Goal: Task Accomplishment & Management: Use online tool/utility

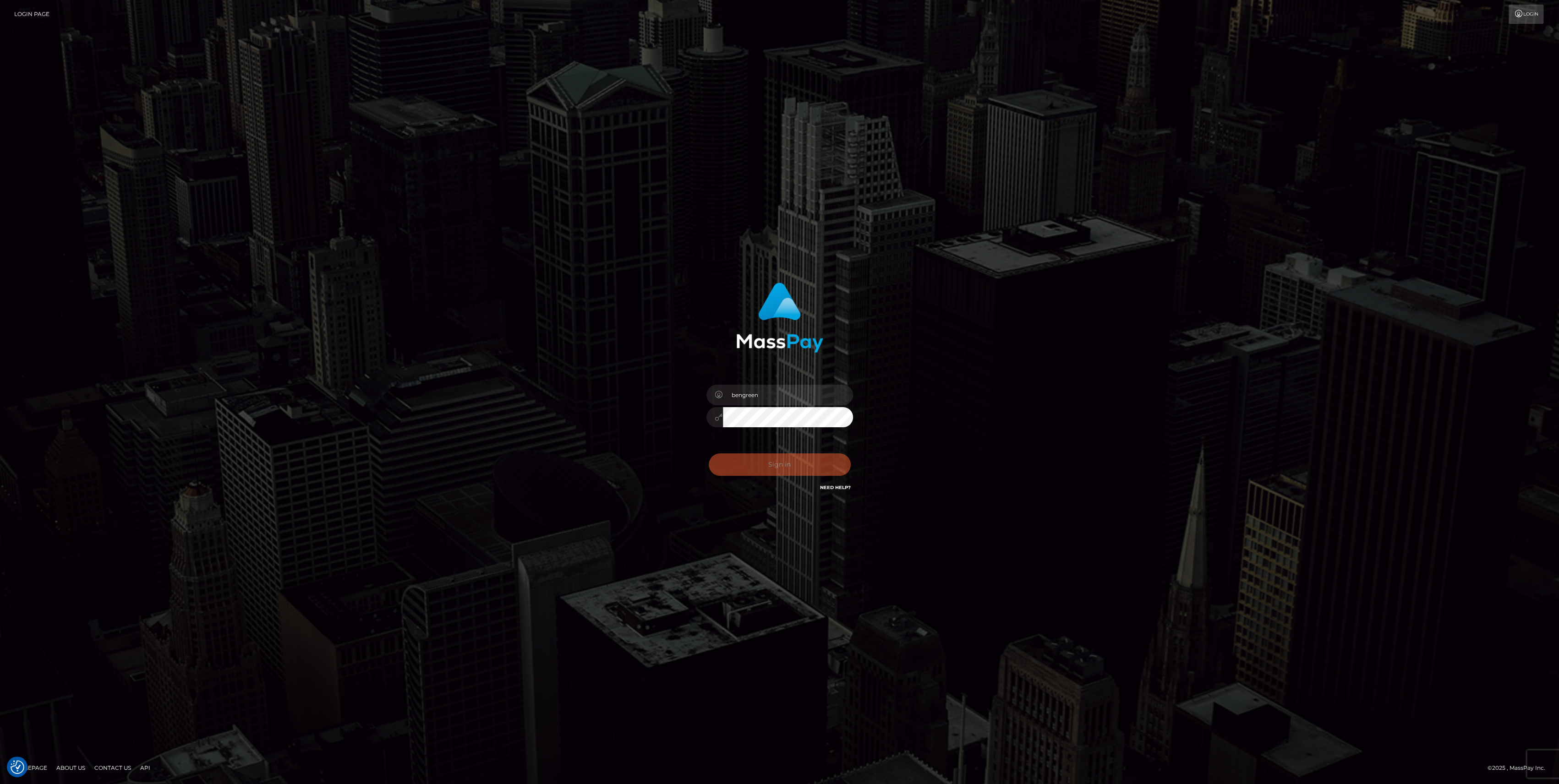
drag, startPoint x: 802, startPoint y: 464, endPoint x: 800, endPoint y: 459, distance: 5.4
click at [800, 463] on div "Sign in Need Help?" at bounding box center [780, 468] width 161 height 41
type input "bengreen"
drag, startPoint x: 811, startPoint y: 468, endPoint x: 804, endPoint y: 467, distance: 7.1
click at [811, 468] on button "Sign in" at bounding box center [780, 465] width 142 height 22
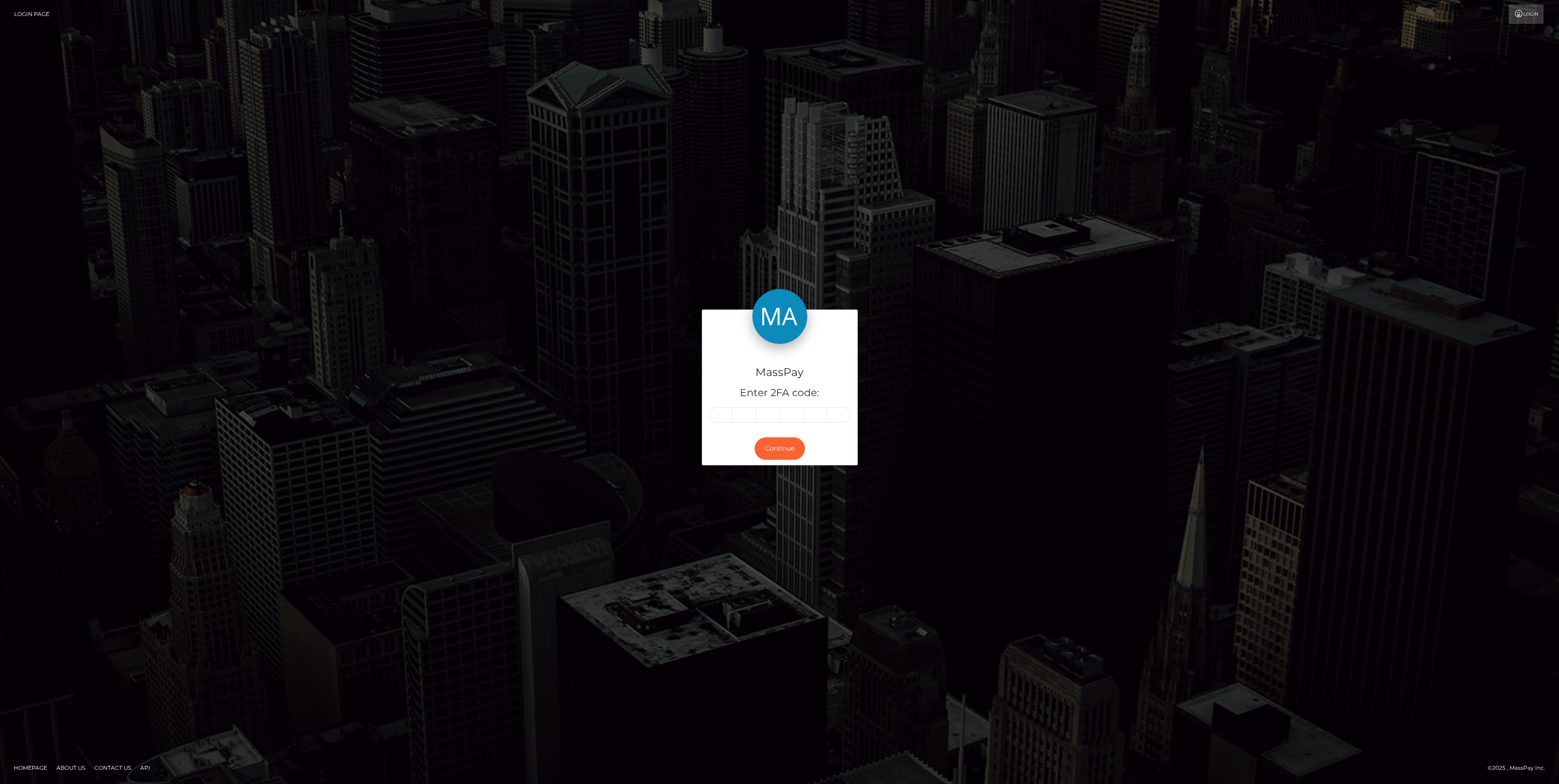
type input "2"
type input "9"
type input "7"
type input "5"
type input "3"
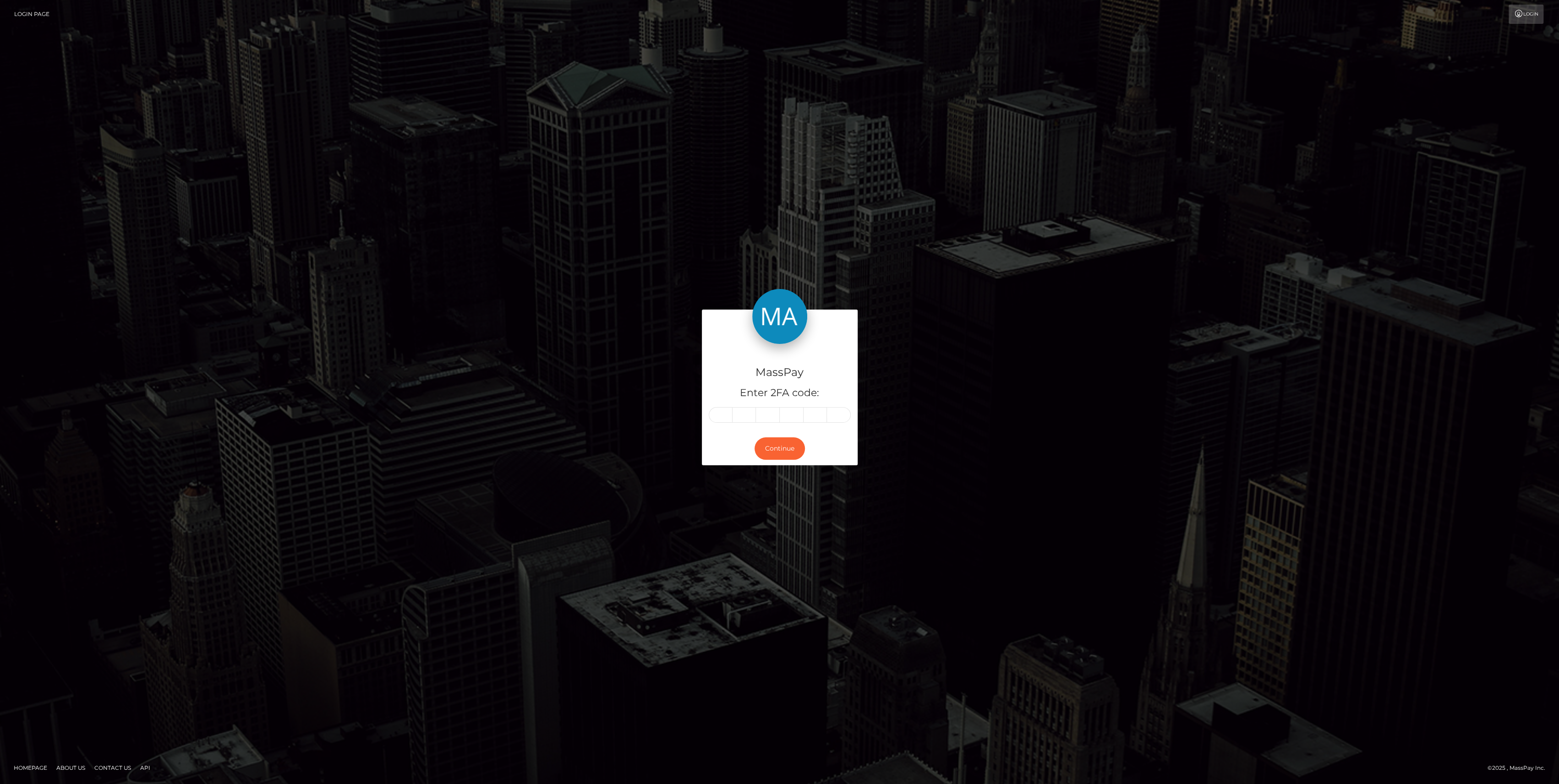
type input "2"
click at [771, 456] on button "Continue" at bounding box center [780, 448] width 50 height 22
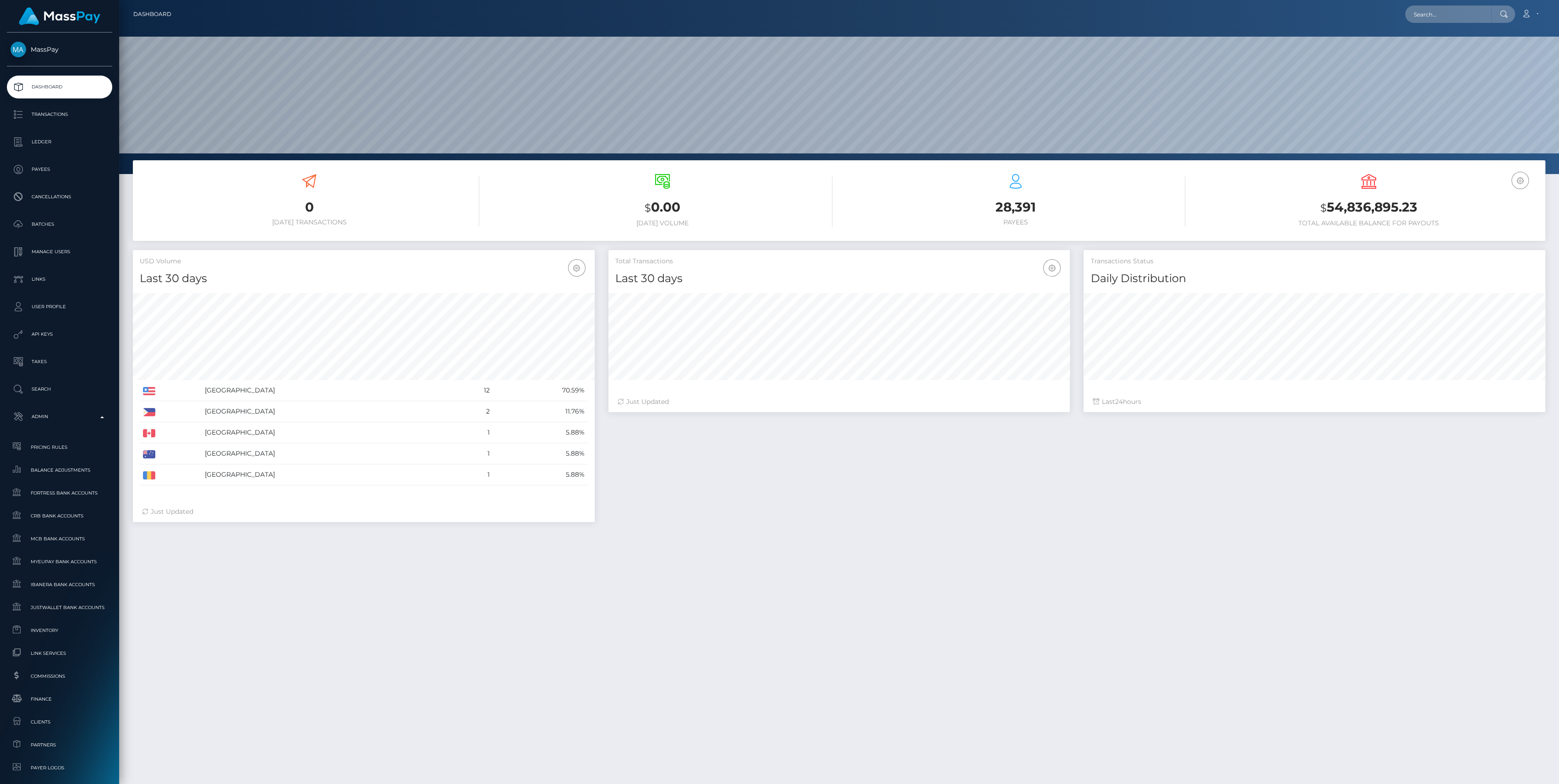
scroll to position [161, 461]
click at [1470, 11] on input "text" at bounding box center [1448, 14] width 86 height 17
paste input "ZYFwWuQCTl2v5T0G2kN8cg"
type input "ZYFwWuQCTl2v5T0G2kN8cg"
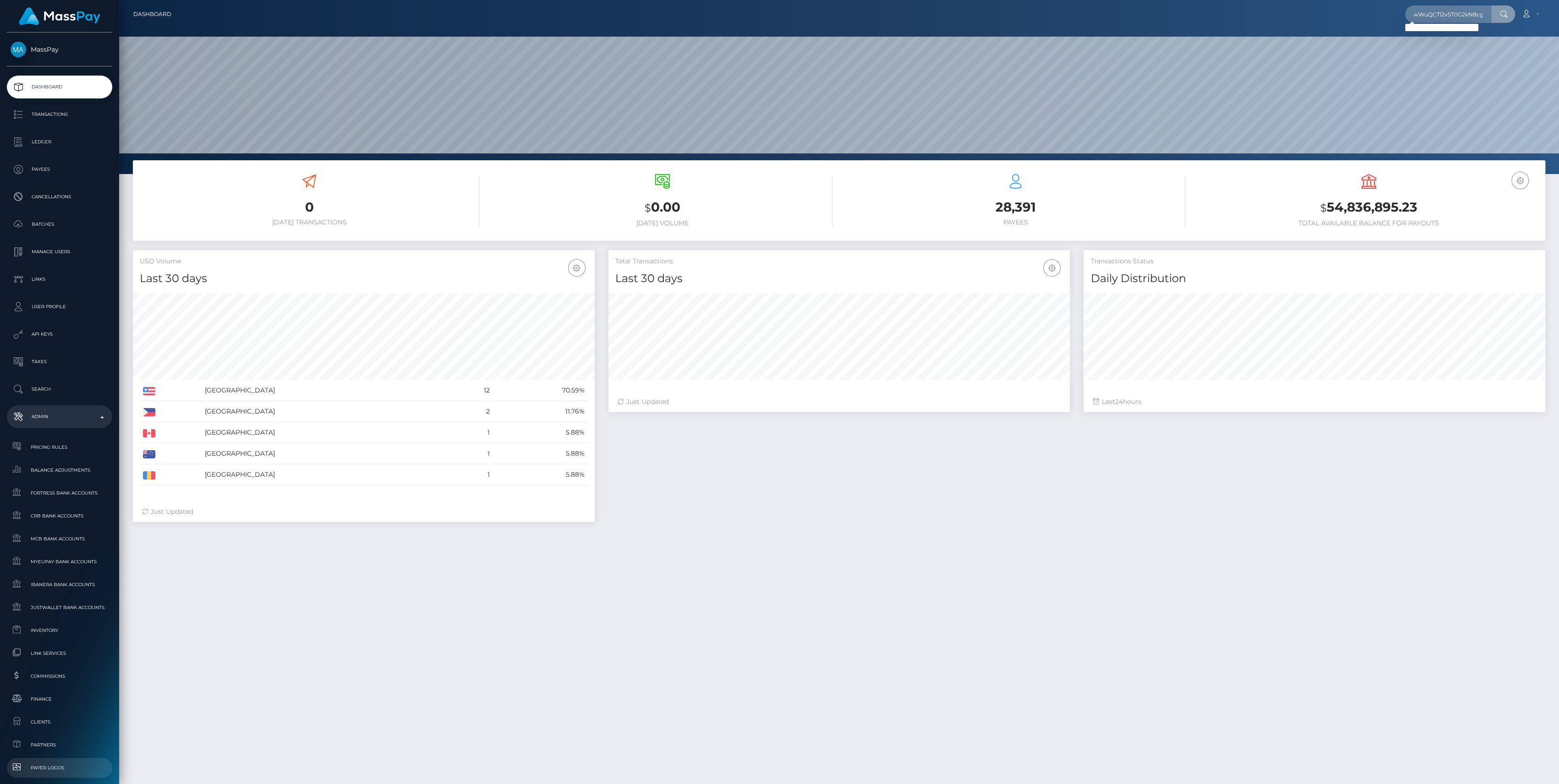
scroll to position [0, 0]
click at [1451, 15] on input "ZYFwWuQCTl2v5T0G2kN8cg" at bounding box center [1448, 14] width 86 height 17
click at [1485, 13] on input "ZYFwWuQCTl2v5T0G2kN8cg" at bounding box center [1448, 14] width 86 height 17
click at [1483, 16] on input "ZYFwWuQCTl2v5T0G2kN8cg" at bounding box center [1448, 14] width 86 height 17
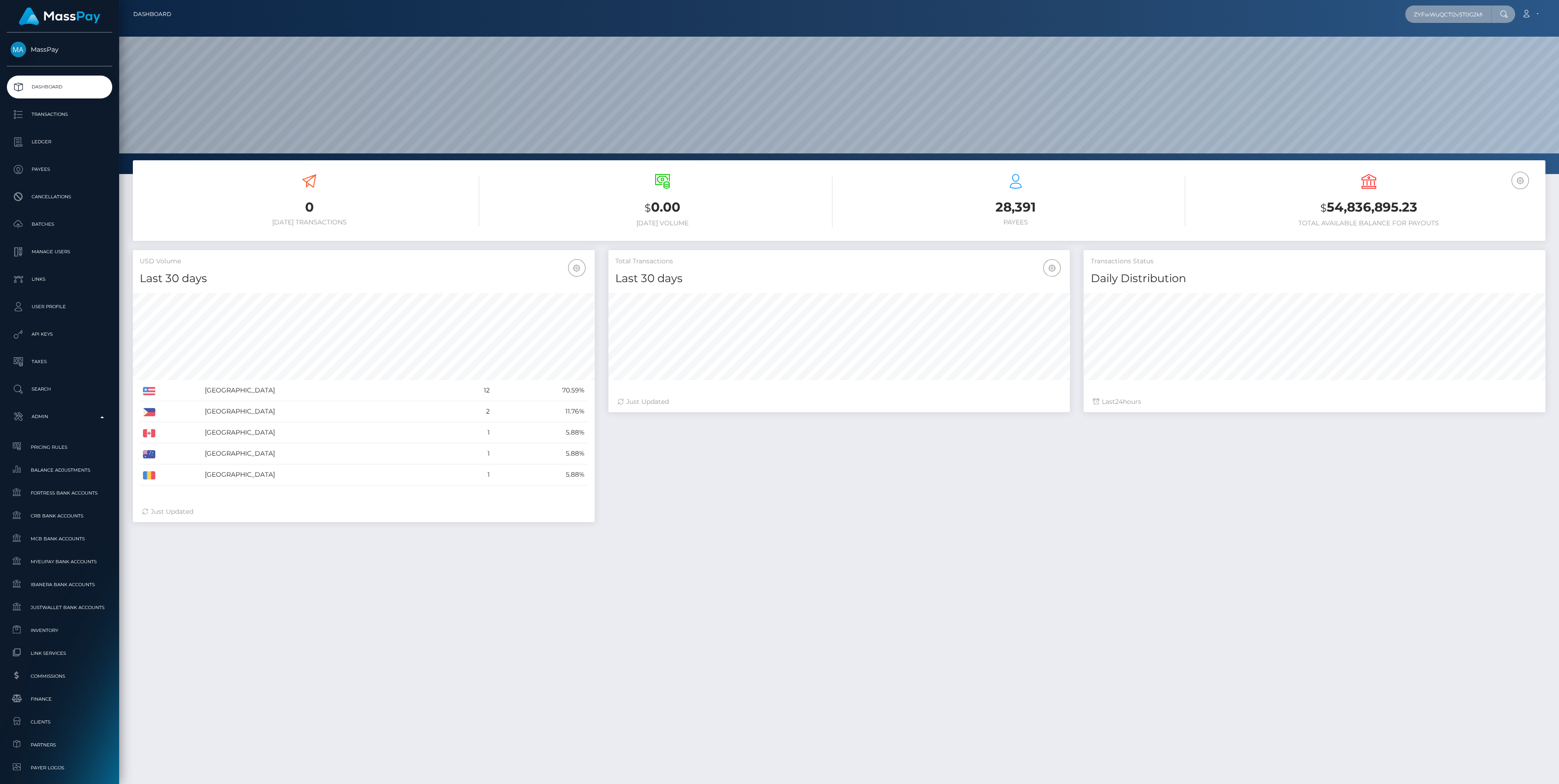
click at [1409, 15] on input "ZYFwWuQCTl2v5T0G2kN8cg" at bounding box center [1448, 14] width 86 height 17
click at [1426, 15] on input "ZYFwWuQCTl2v5T0G2kN8cg" at bounding box center [1448, 14] width 86 height 17
click at [1454, 22] on input "text" at bounding box center [1448, 14] width 86 height 17
paste input "ZYFwWuQCTl2v5T0G2kN8cg"
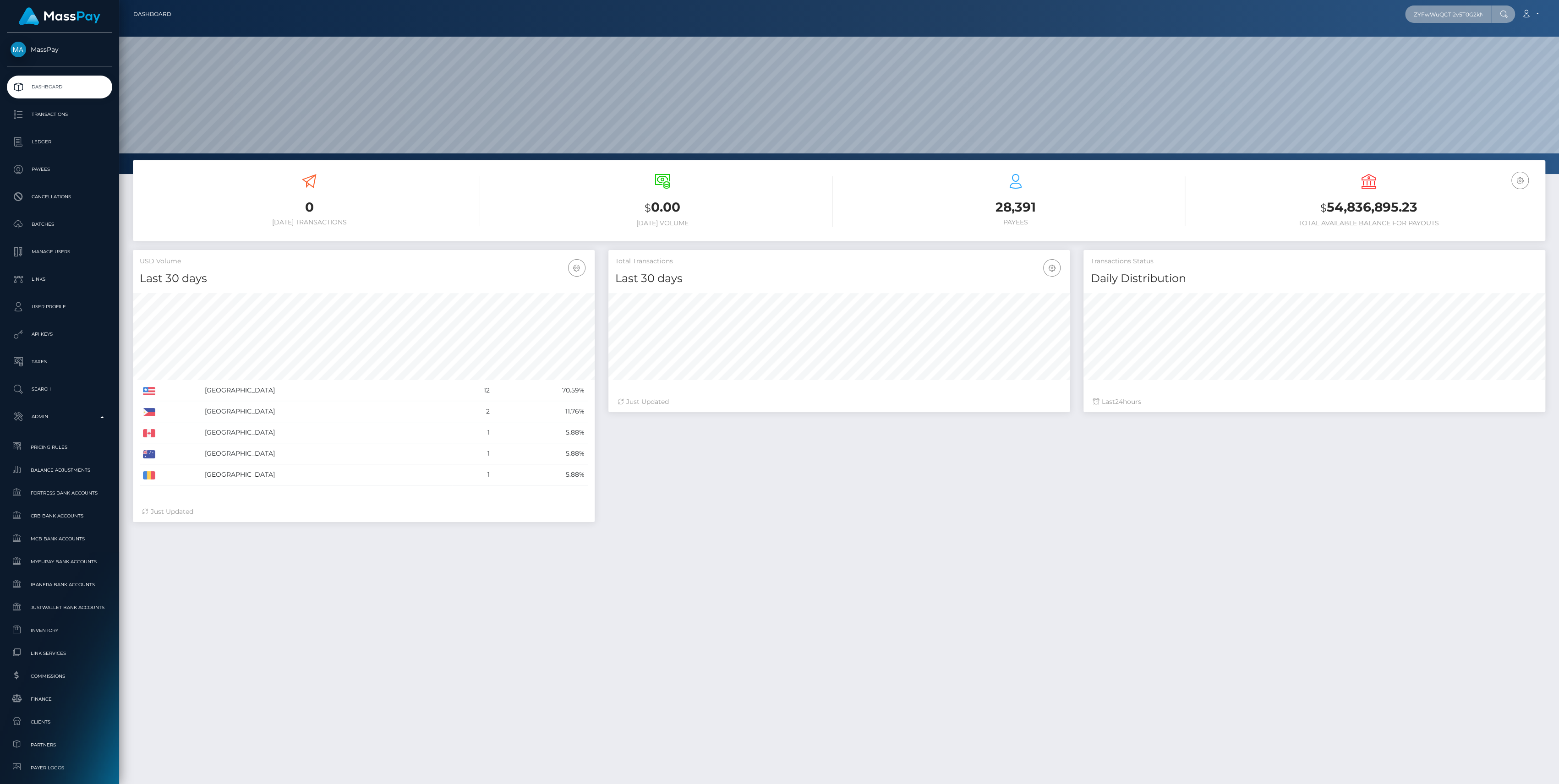
scroll to position [0, 12]
type input "ZYFwWuQCTl2v5T0G2kN8cg"
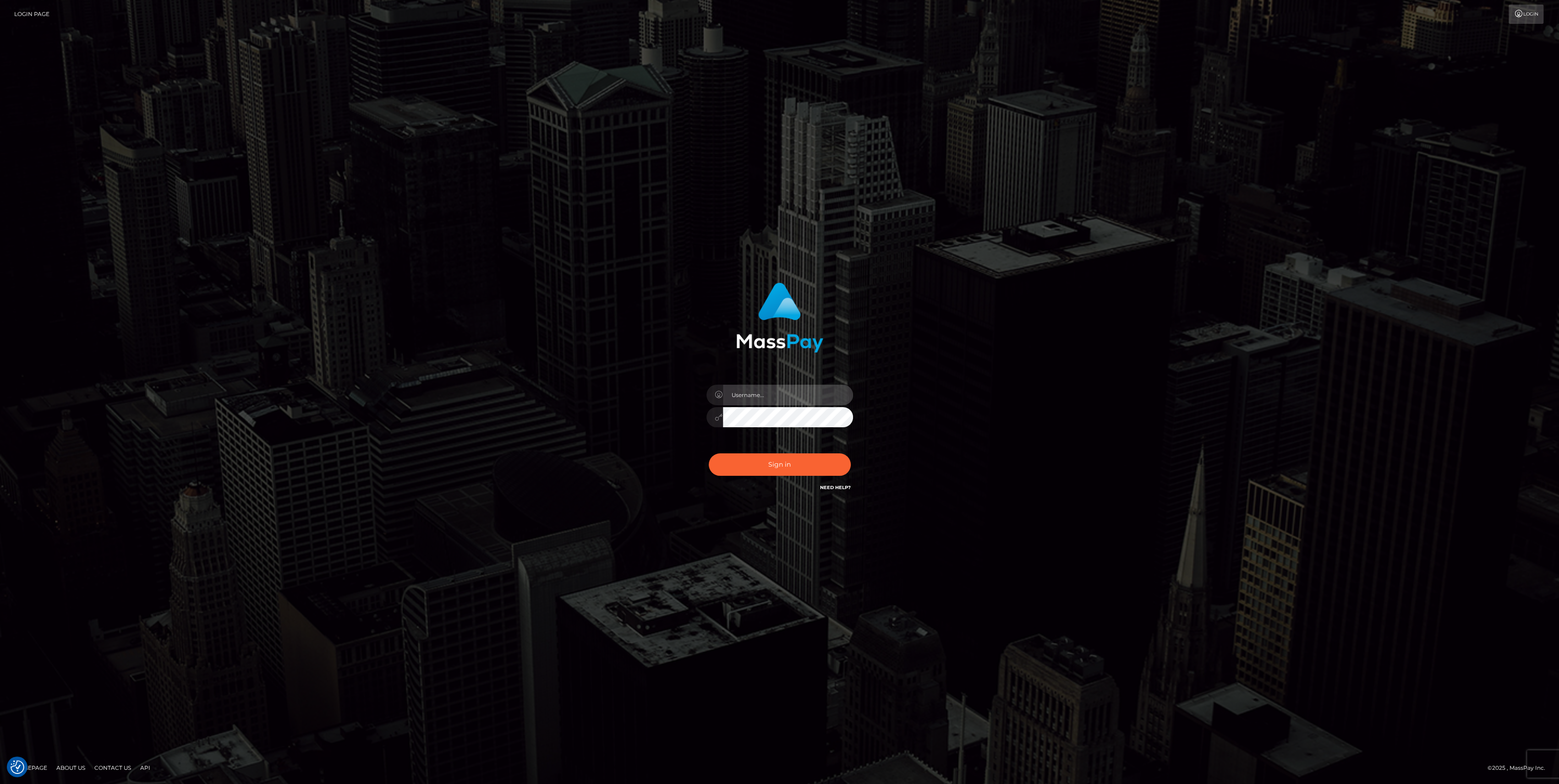
type input "bengreen"
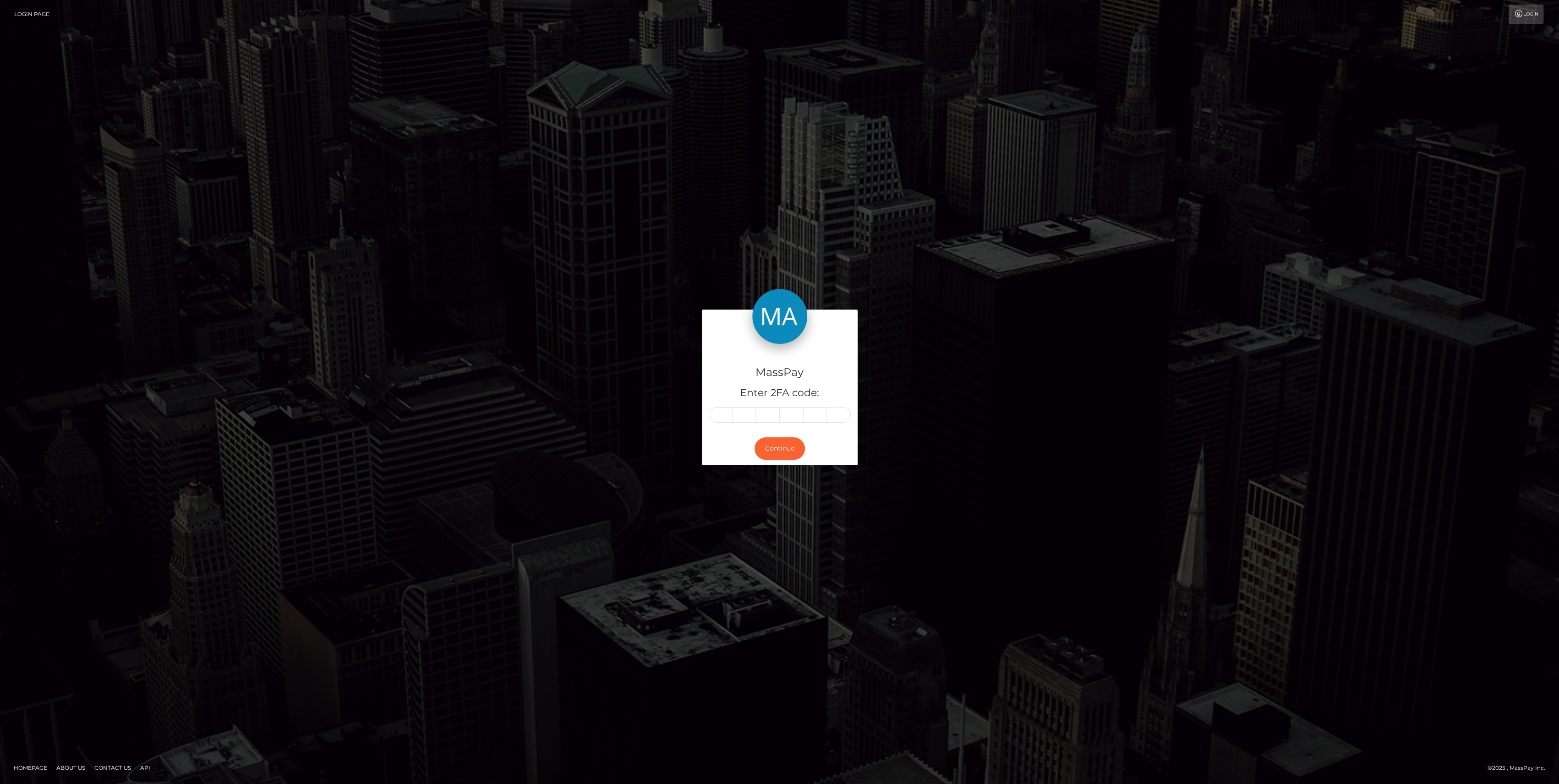
click at [725, 425] on div "MassPay Enter 2FA code:" at bounding box center [780, 388] width 156 height 88
paste input "1"
type input "1"
type input "4"
type input "6"
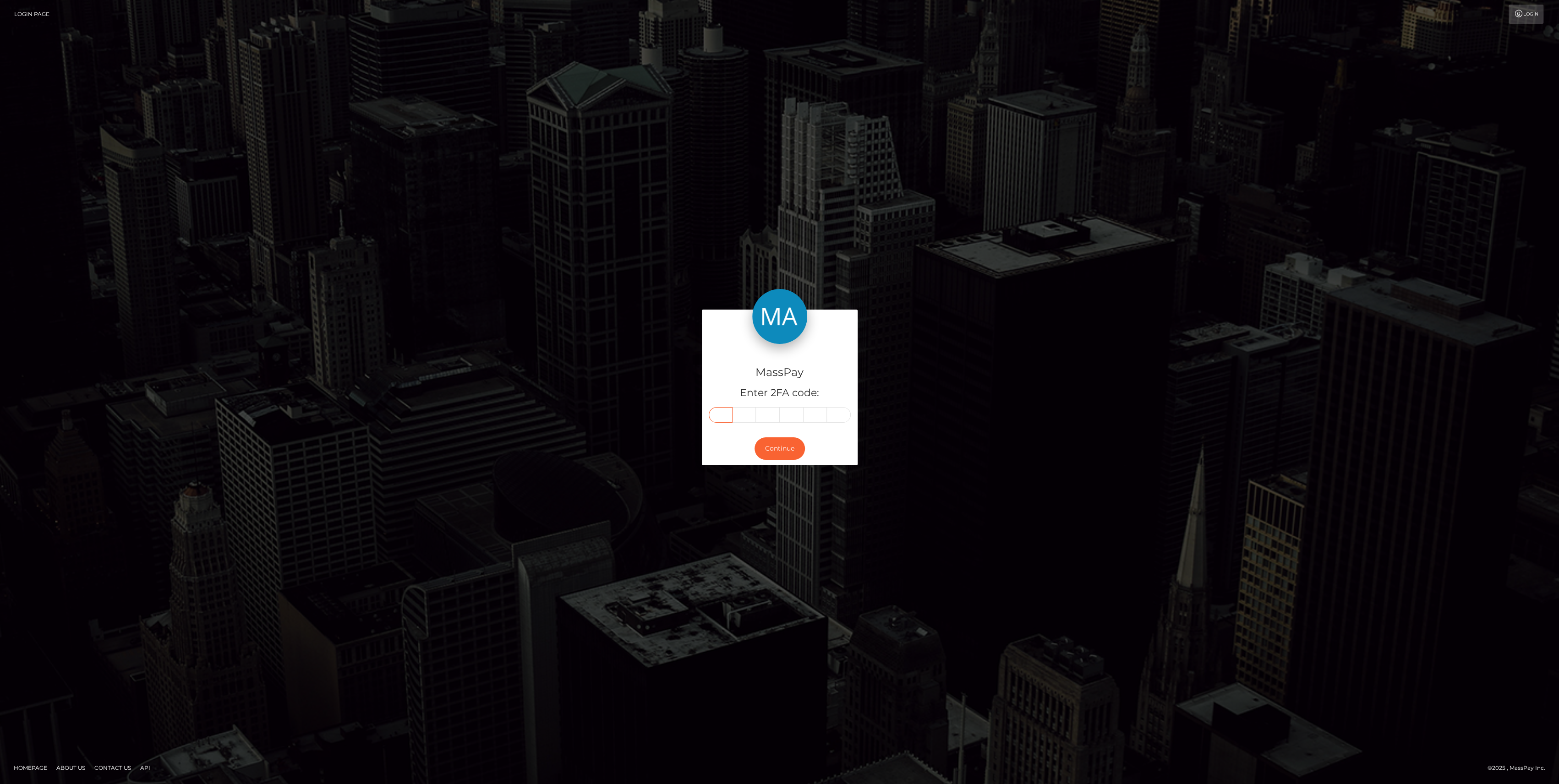
type input "4"
type input "5"
type input "7"
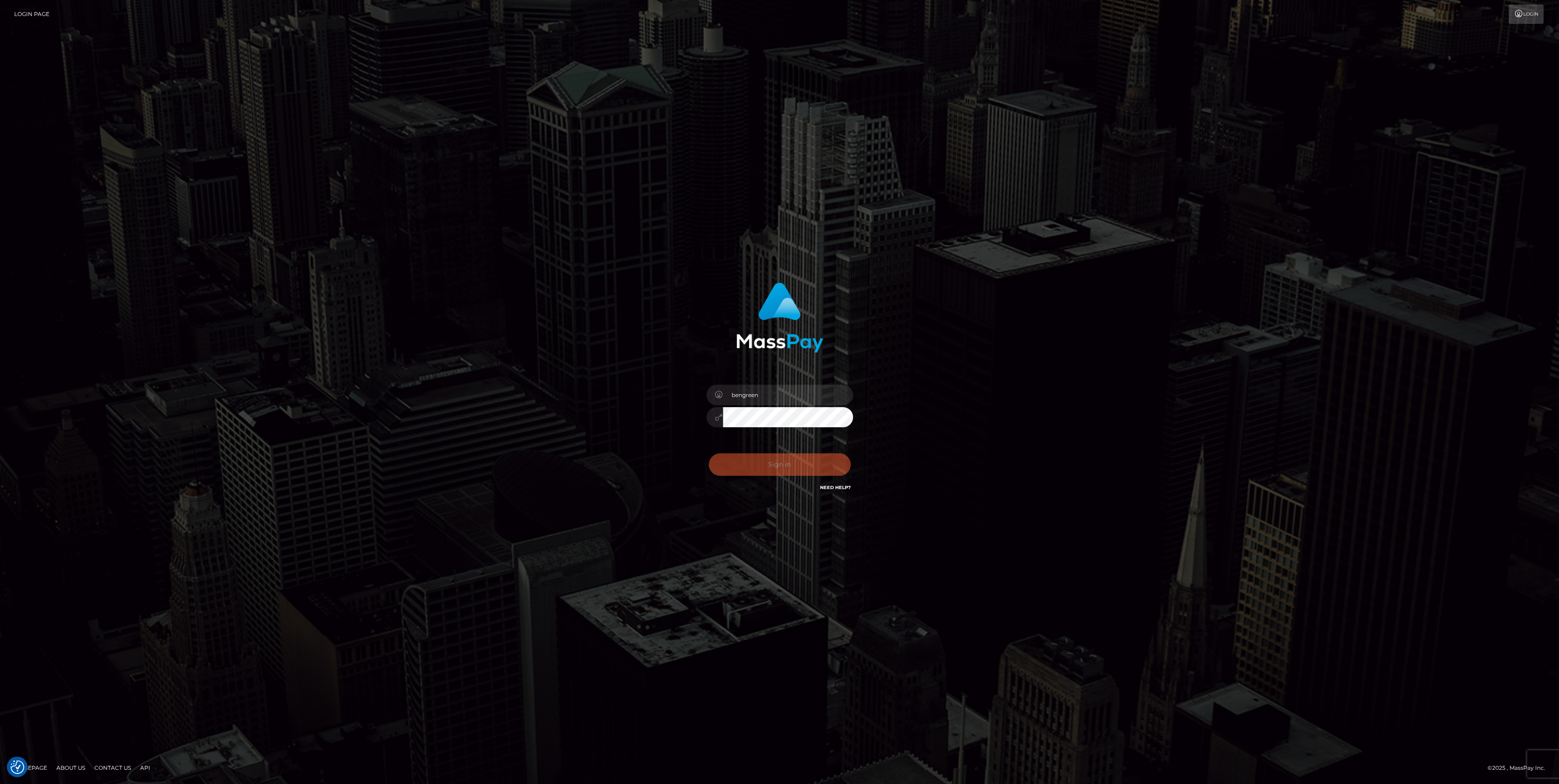
click at [772, 461] on div "Sign in Need Help?" at bounding box center [780, 468] width 161 height 41
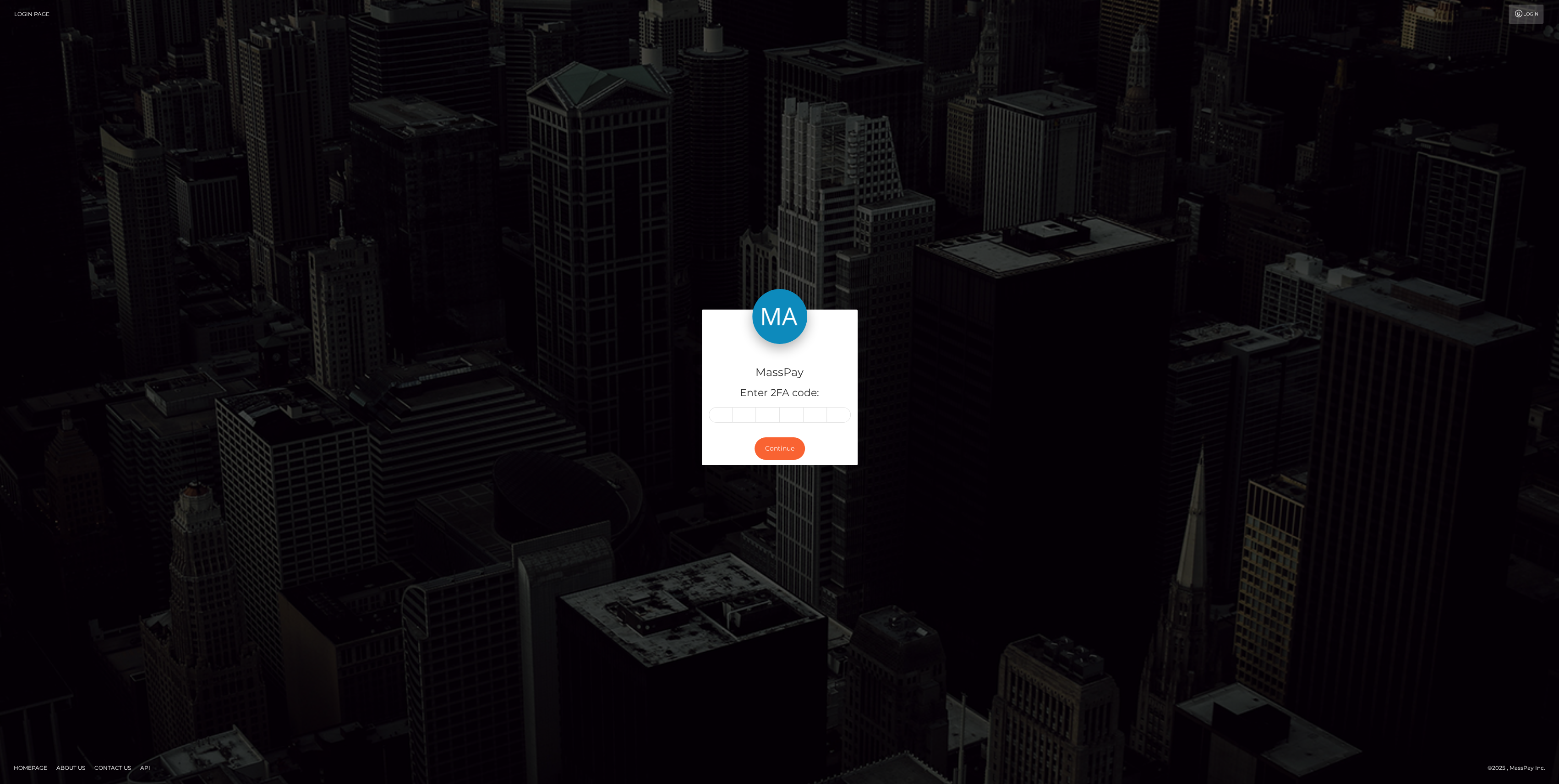
type input "1"
type input "4"
type input "6"
type input "4"
type input "5"
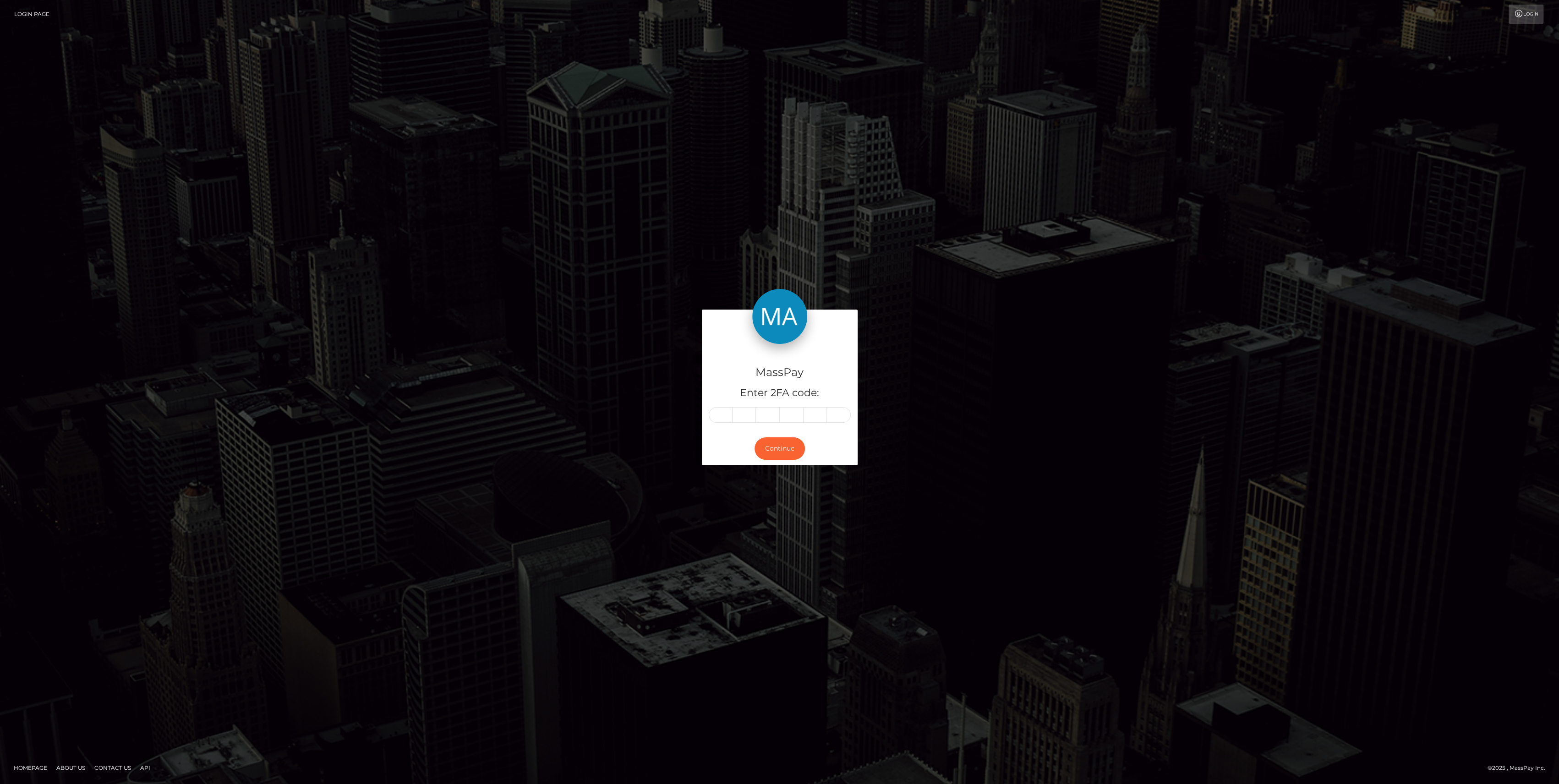
type input "7"
click at [776, 451] on button "Continue" at bounding box center [780, 448] width 50 height 22
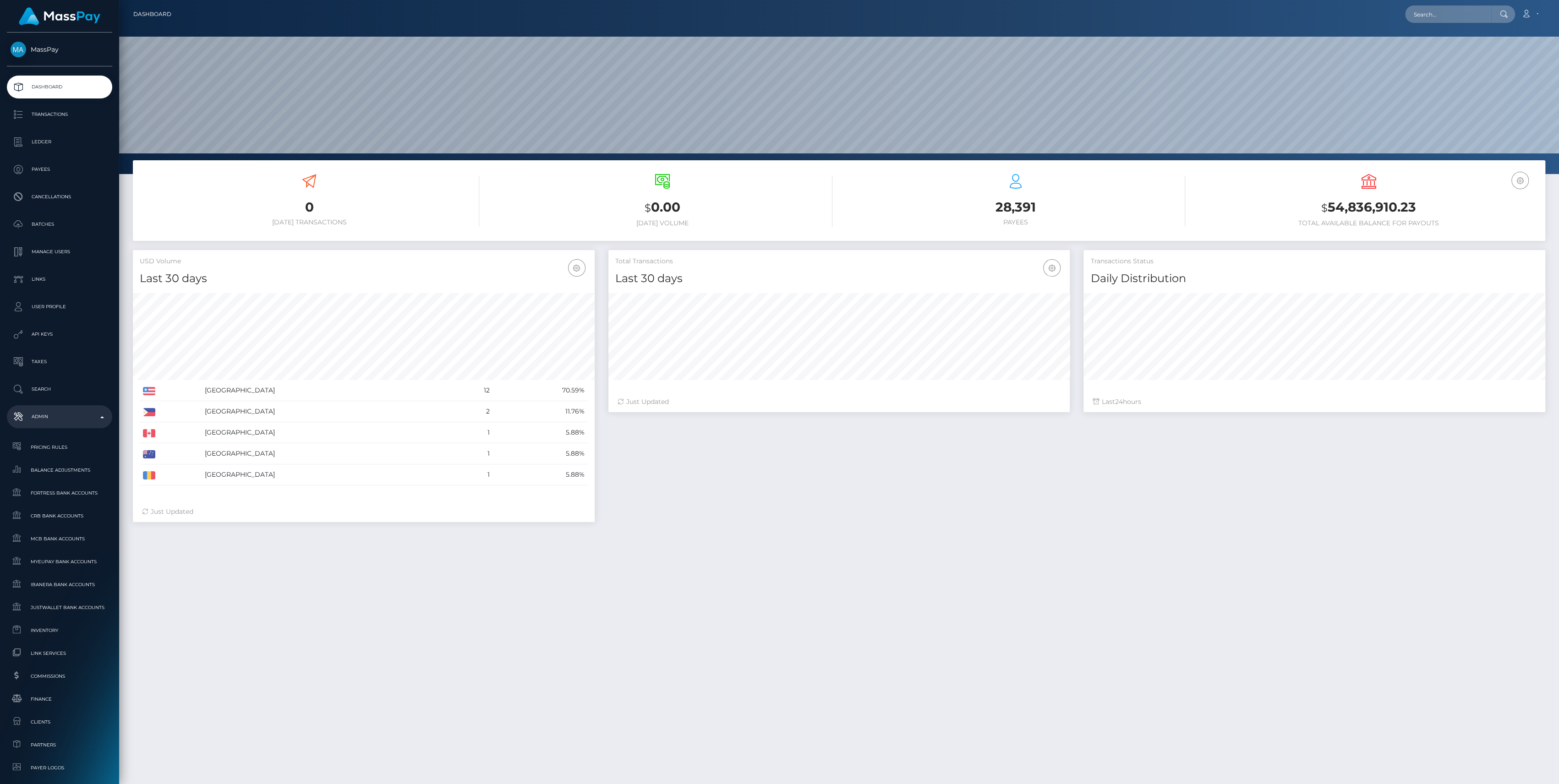
scroll to position [161, 461]
click at [62, 703] on span "Finance" at bounding box center [60, 699] width 98 height 11
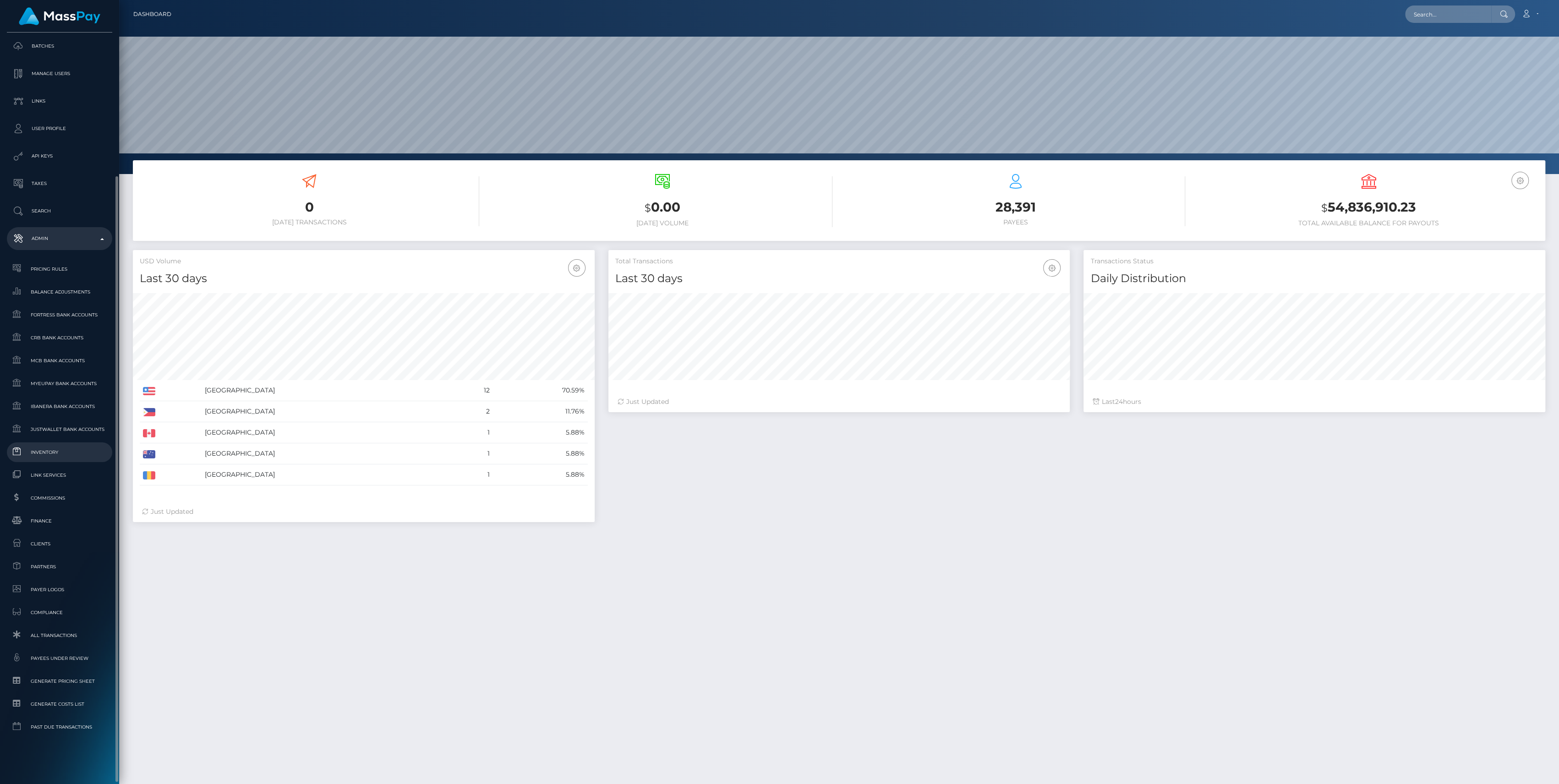
click at [40, 456] on span "Inventory" at bounding box center [60, 452] width 98 height 11
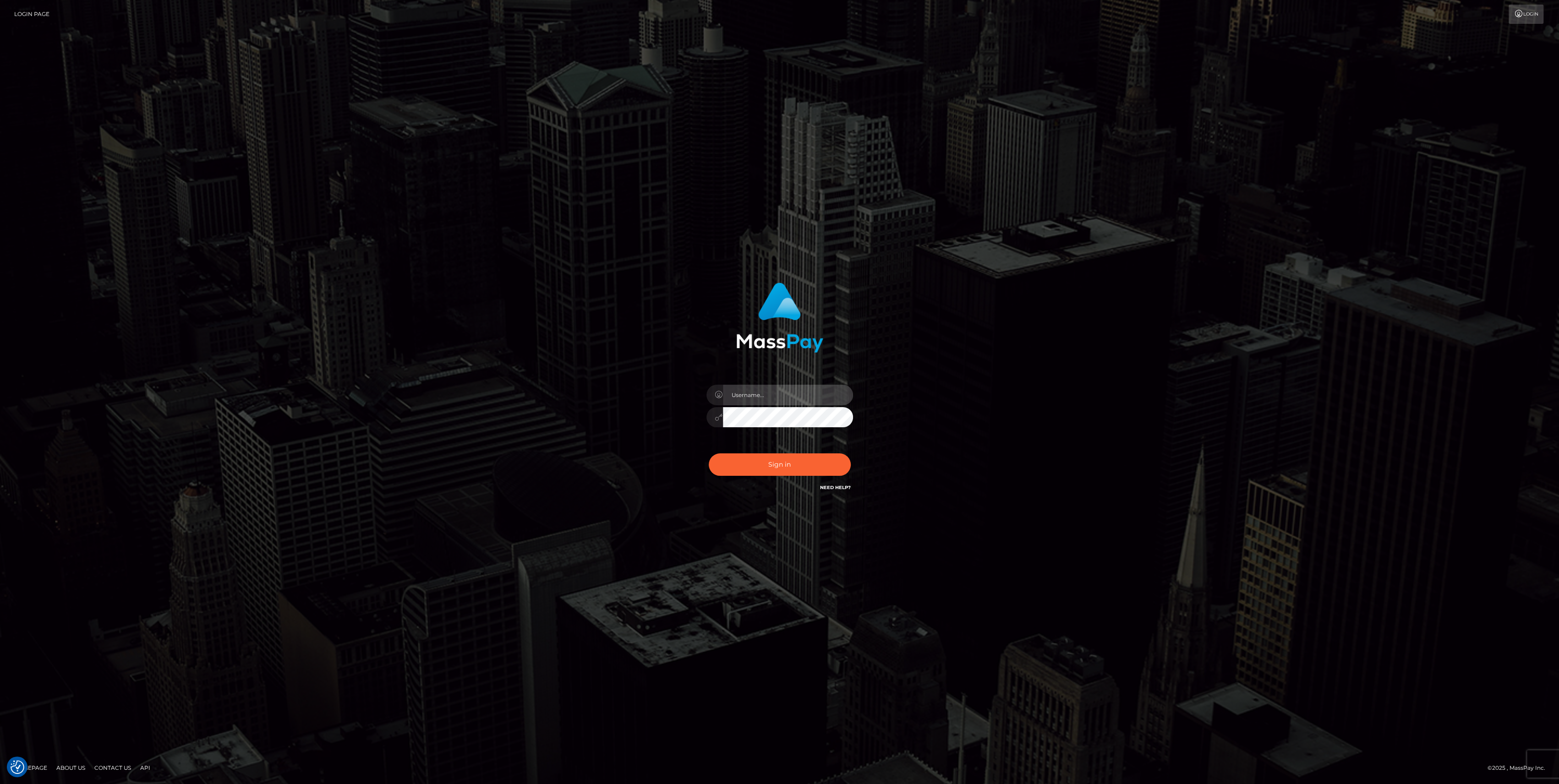
type input "bengreen"
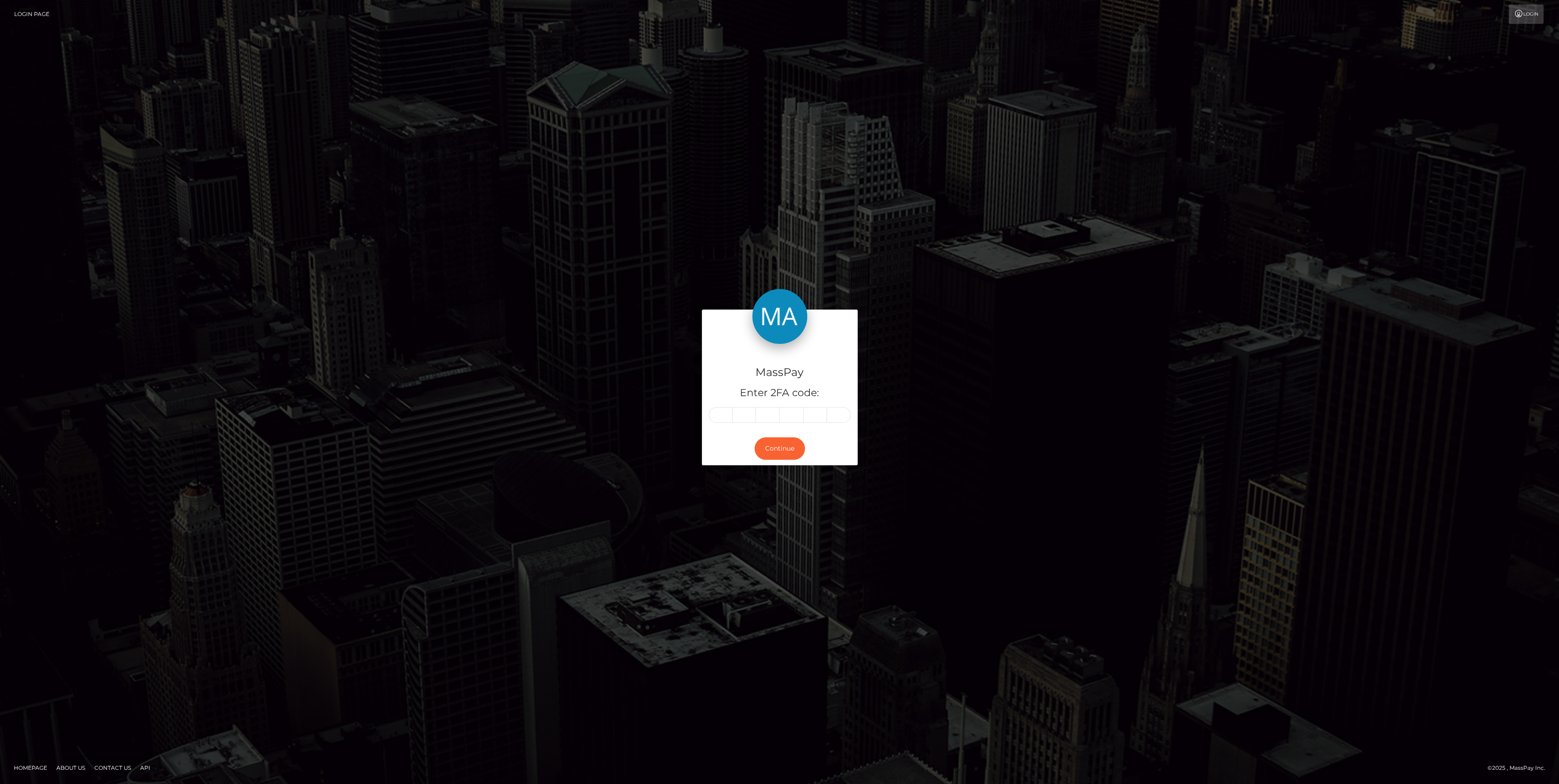
click at [772, 465] on form "MassPay Enter 2FA code: Continue" at bounding box center [780, 392] width 156 height 164
click at [770, 452] on button "Continue" at bounding box center [780, 448] width 50 height 22
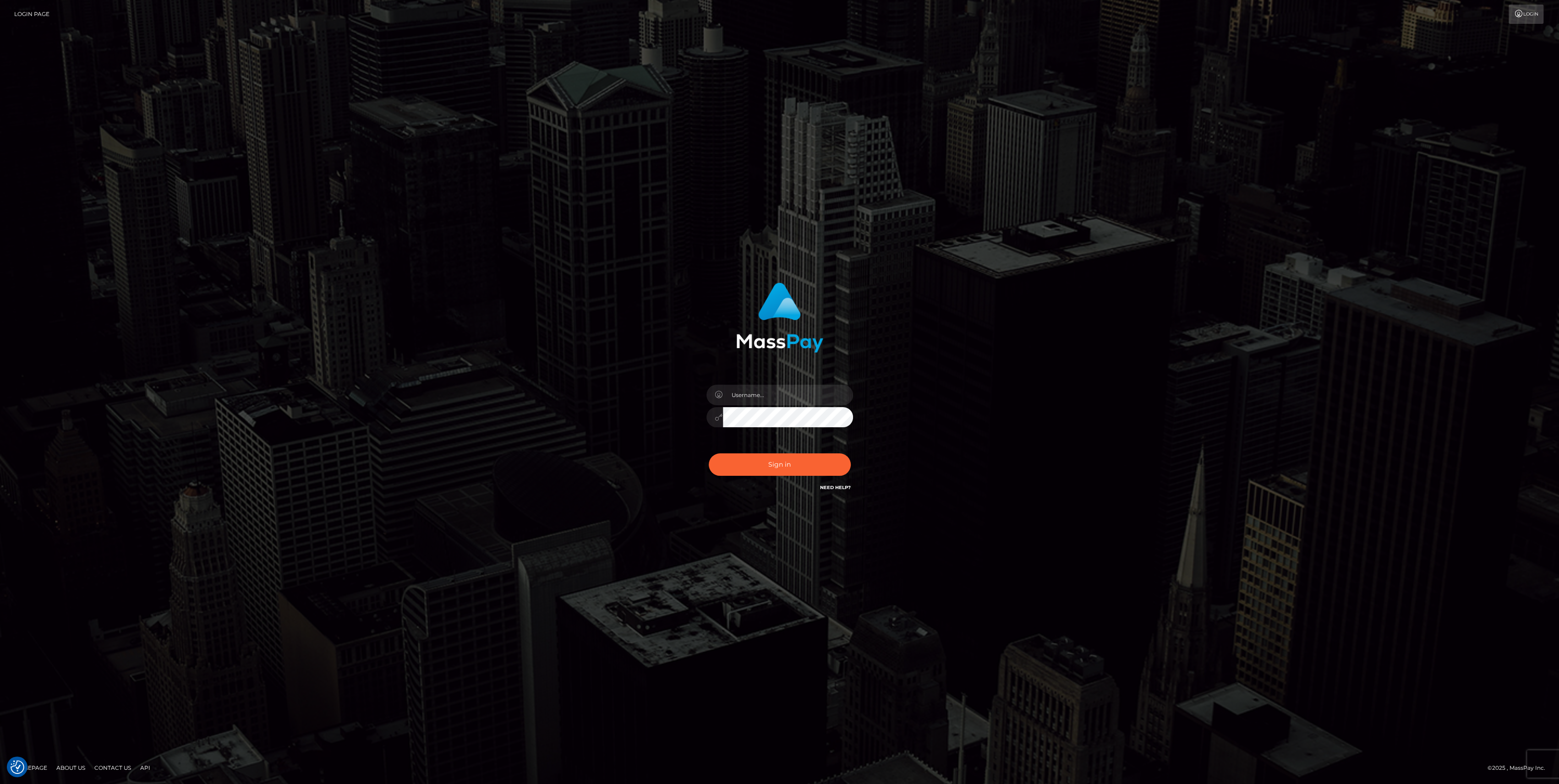
type input "bengreen"
click at [722, 465] on button "Sign in" at bounding box center [780, 465] width 142 height 22
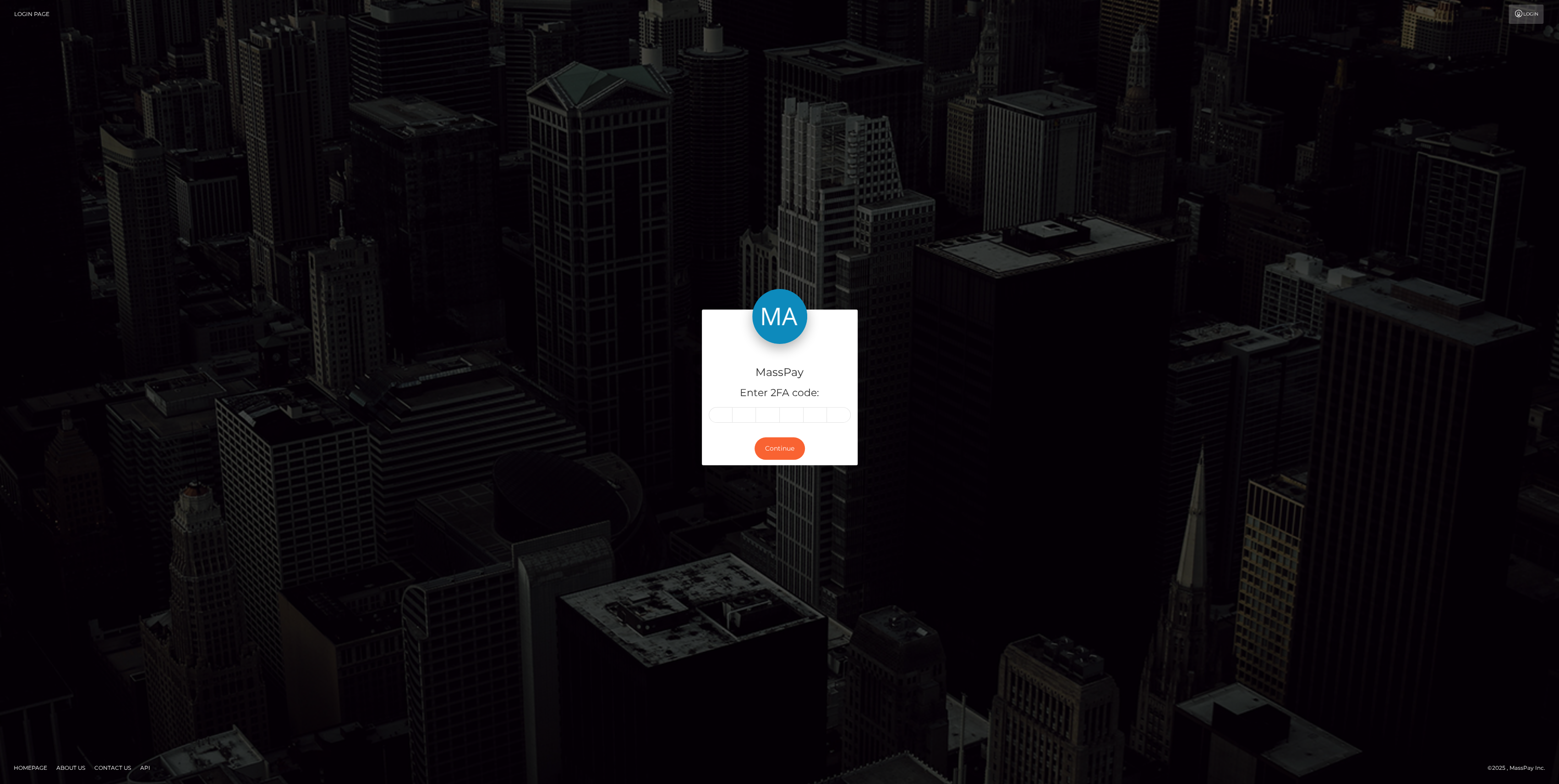
type input "6"
type input "3"
type input "5"
type input "2"
type input "5"
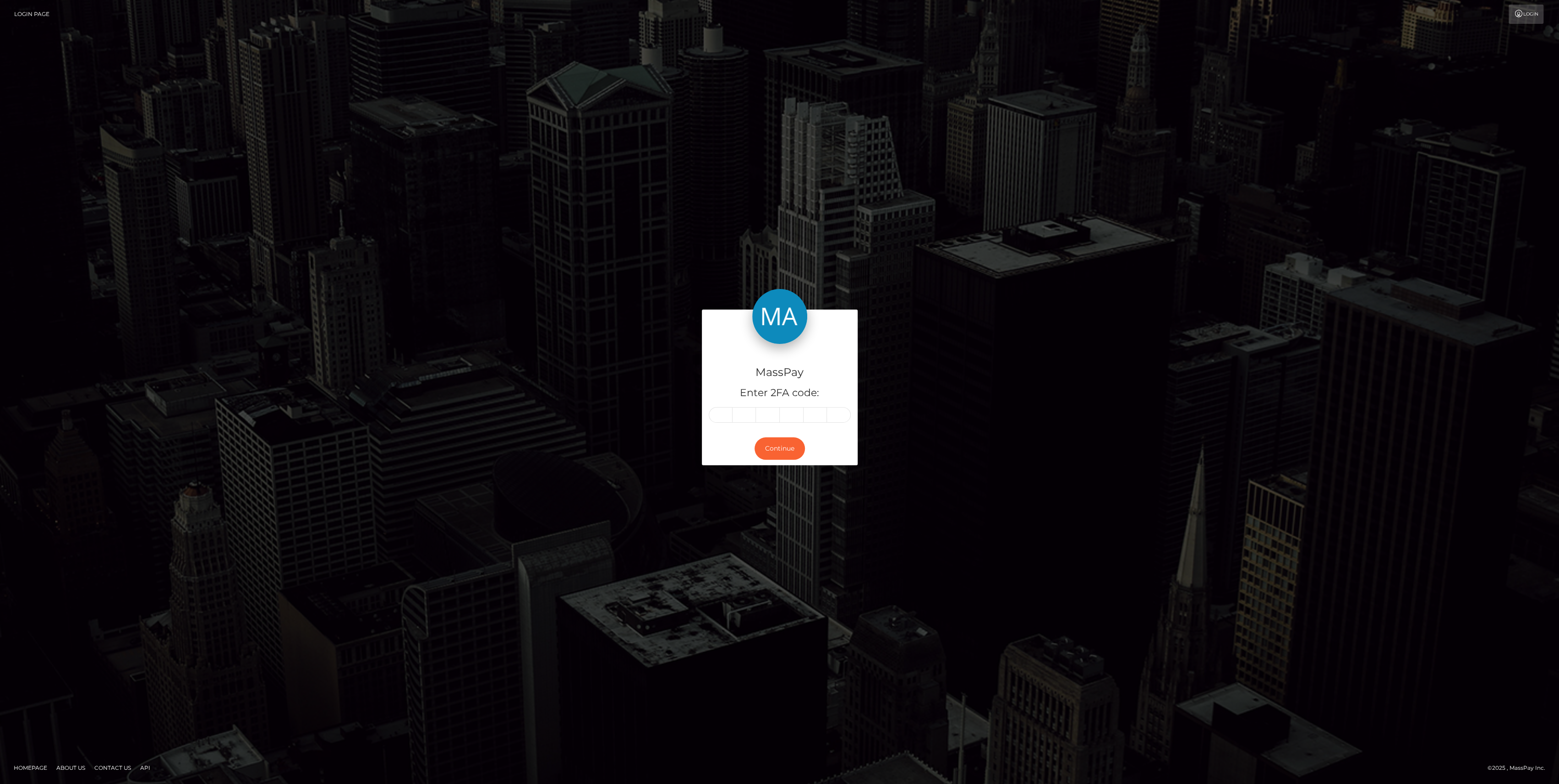
type input "7"
click at [766, 453] on button "Continue" at bounding box center [780, 448] width 50 height 22
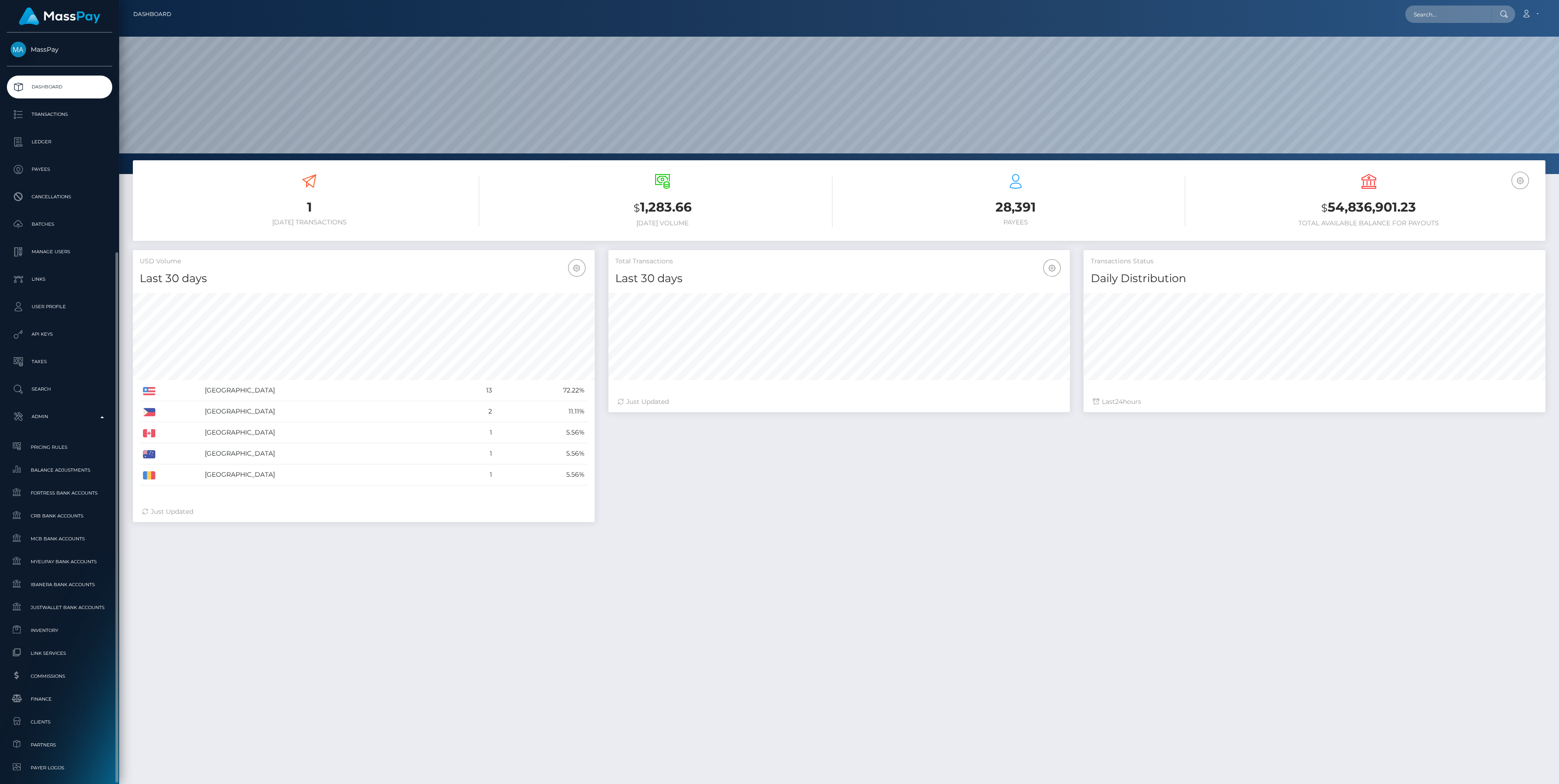
click at [22, 620] on link "Inventory" at bounding box center [60, 630] width 105 height 19
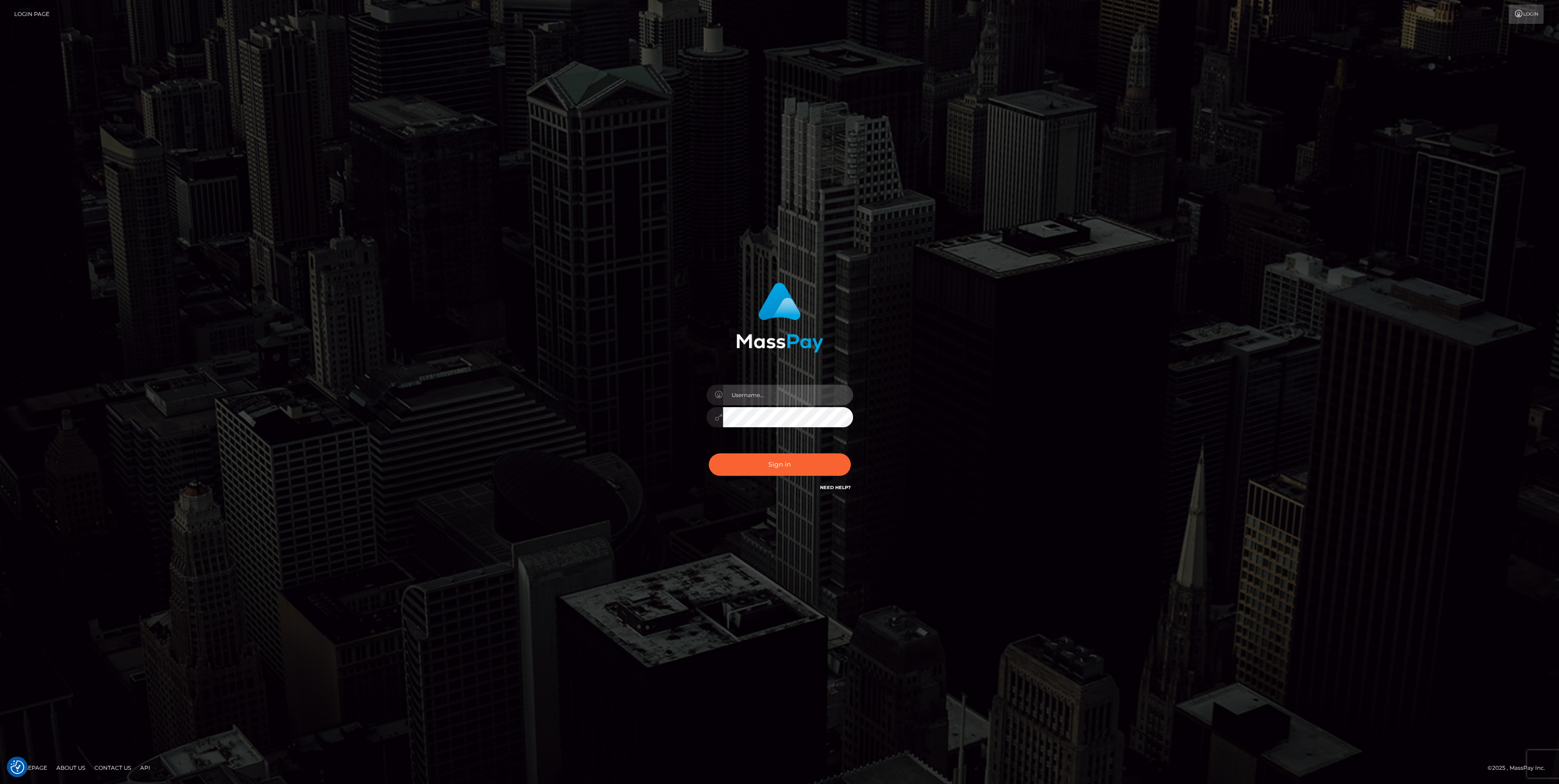
type input "bengreen"
click at [803, 456] on button "Sign in" at bounding box center [780, 465] width 142 height 22
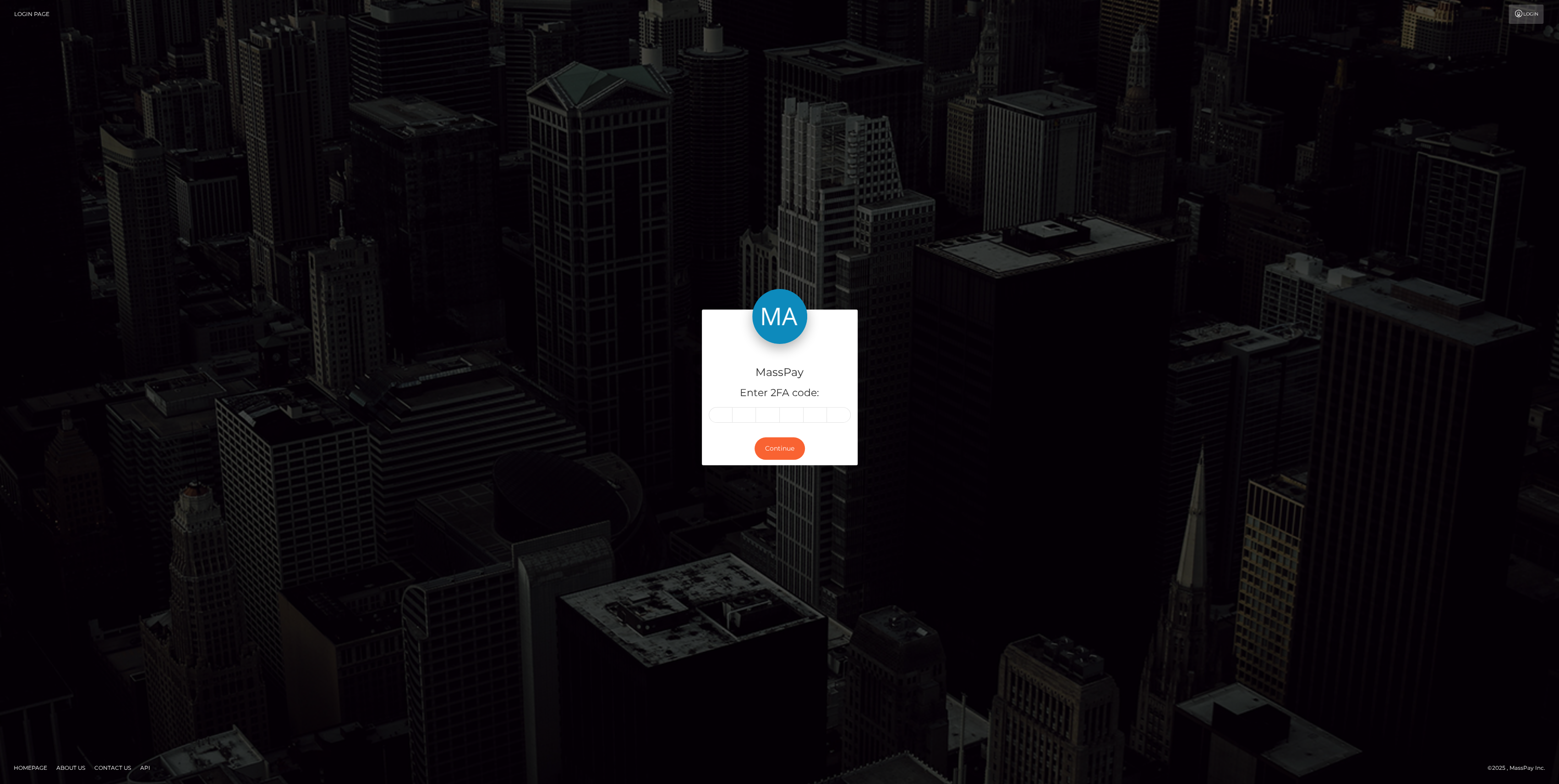
drag, startPoint x: 735, startPoint y: 403, endPoint x: 726, endPoint y: 407, distance: 9.8
drag, startPoint x: 726, startPoint y: 407, endPoint x: 724, endPoint y: 413, distance: 6.3
click at [724, 413] on input "text" at bounding box center [721, 415] width 24 height 16
paste input "8"
type input "8"
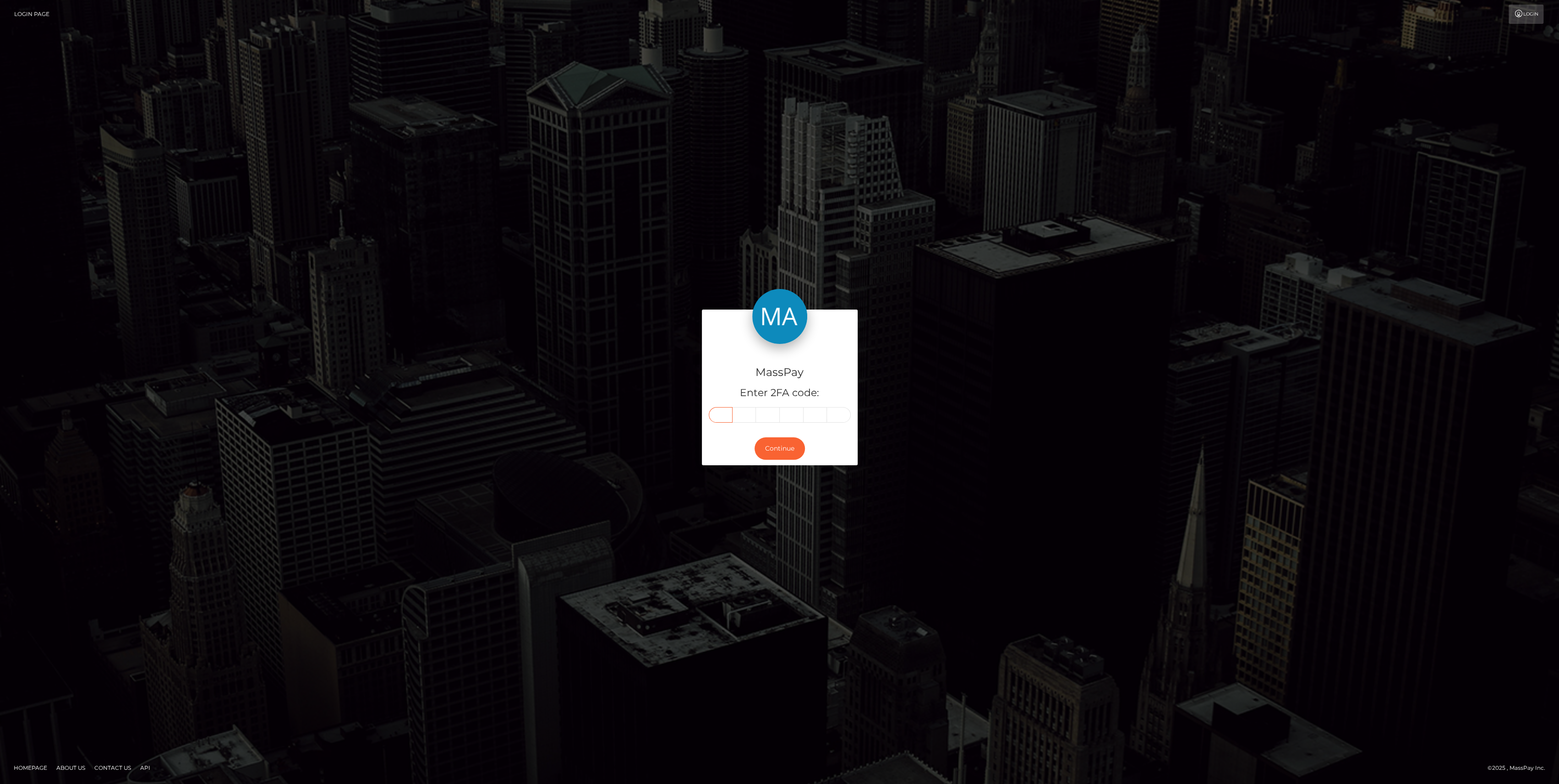
type input "8"
type input "4"
type input "1"
type input "9"
type input "4"
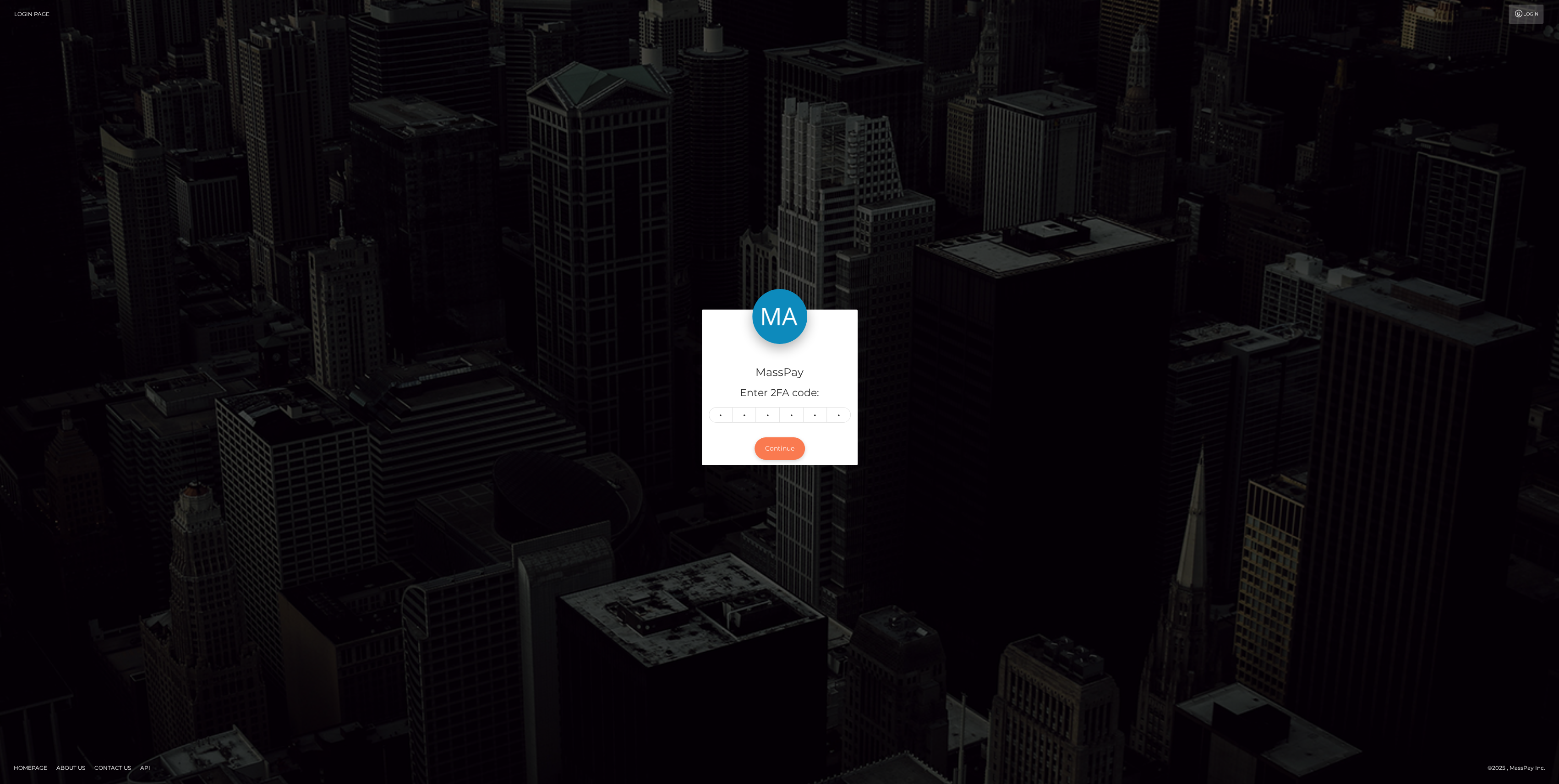
click at [783, 451] on button "Continue" at bounding box center [780, 448] width 50 height 22
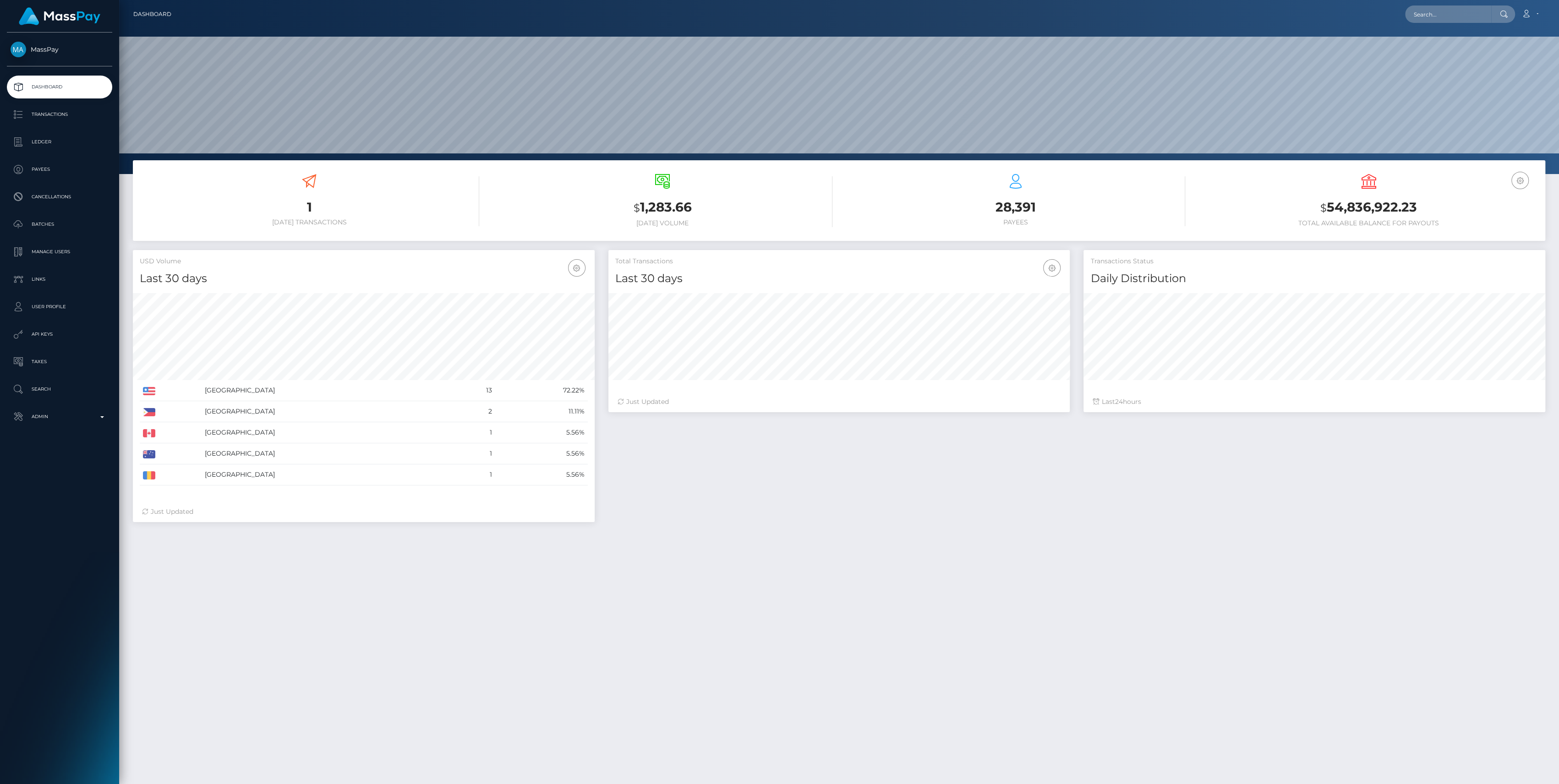
scroll to position [161, 461]
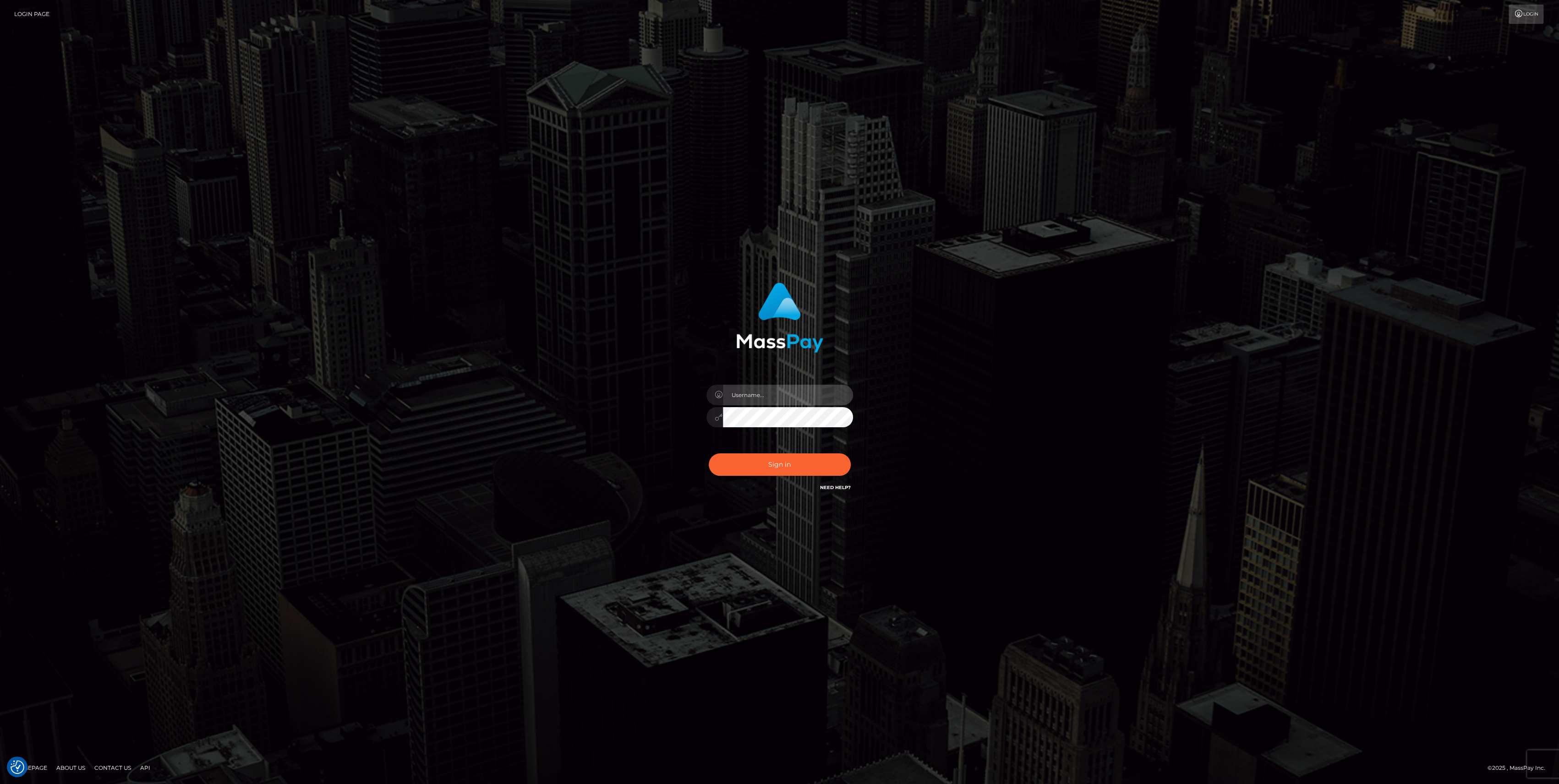
type input "bengreen"
click at [726, 468] on button "Sign in" at bounding box center [780, 465] width 142 height 22
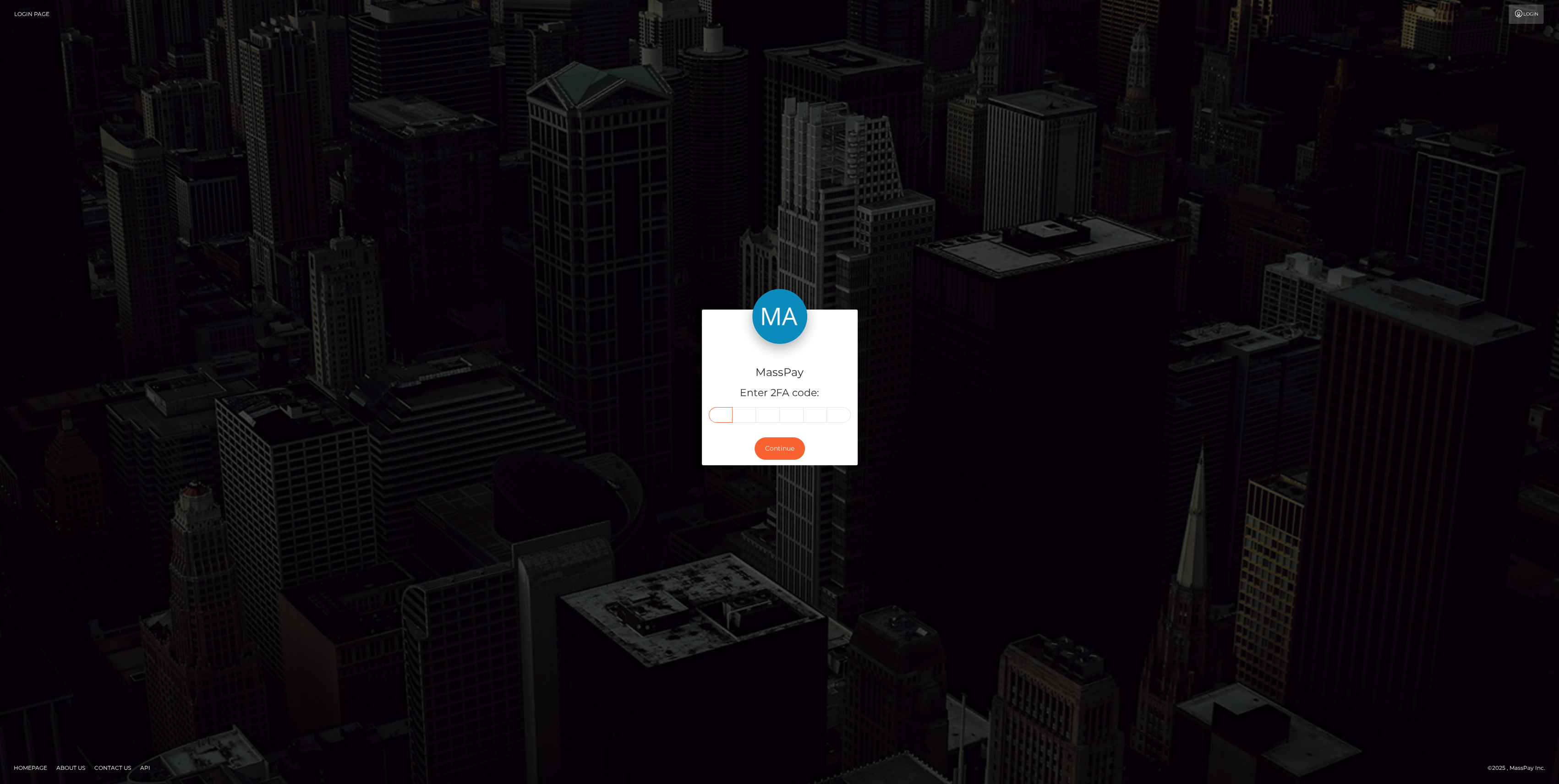
click at [717, 420] on input "text" at bounding box center [721, 415] width 24 height 16
paste input "5"
type input "5"
type input "4"
type input "6"
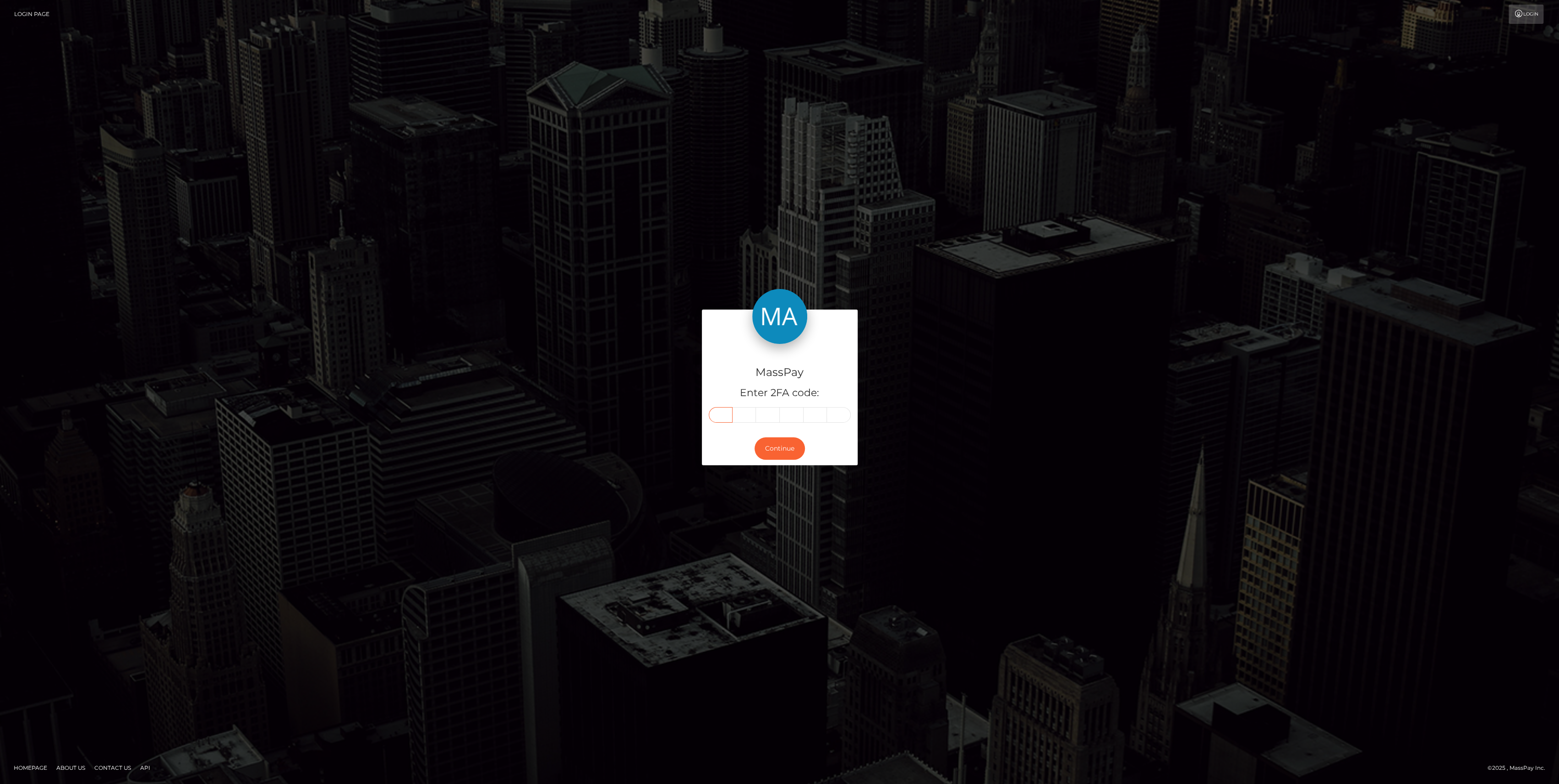
type input "7"
type input "5"
type input "4"
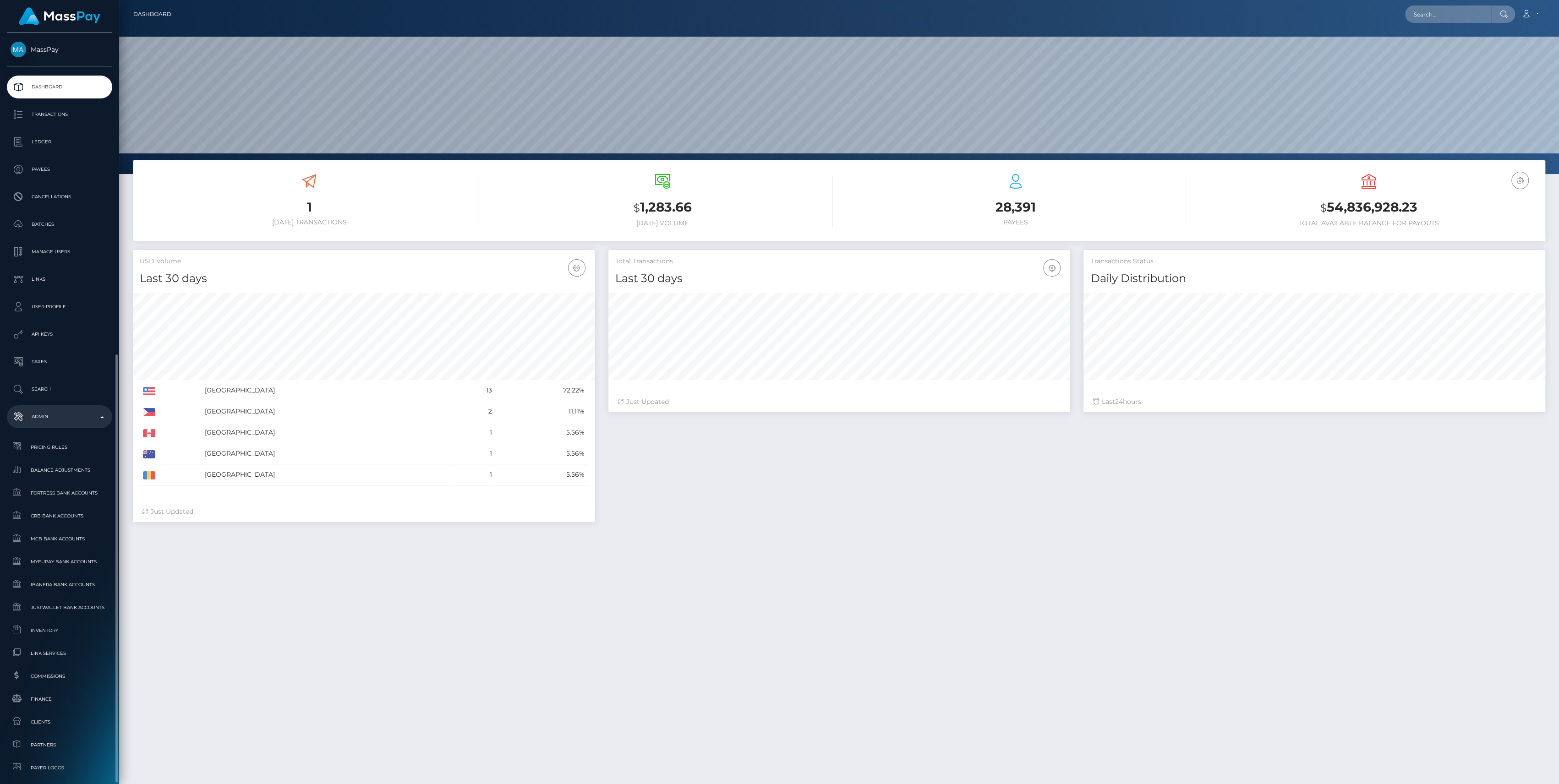
scroll to position [161, 461]
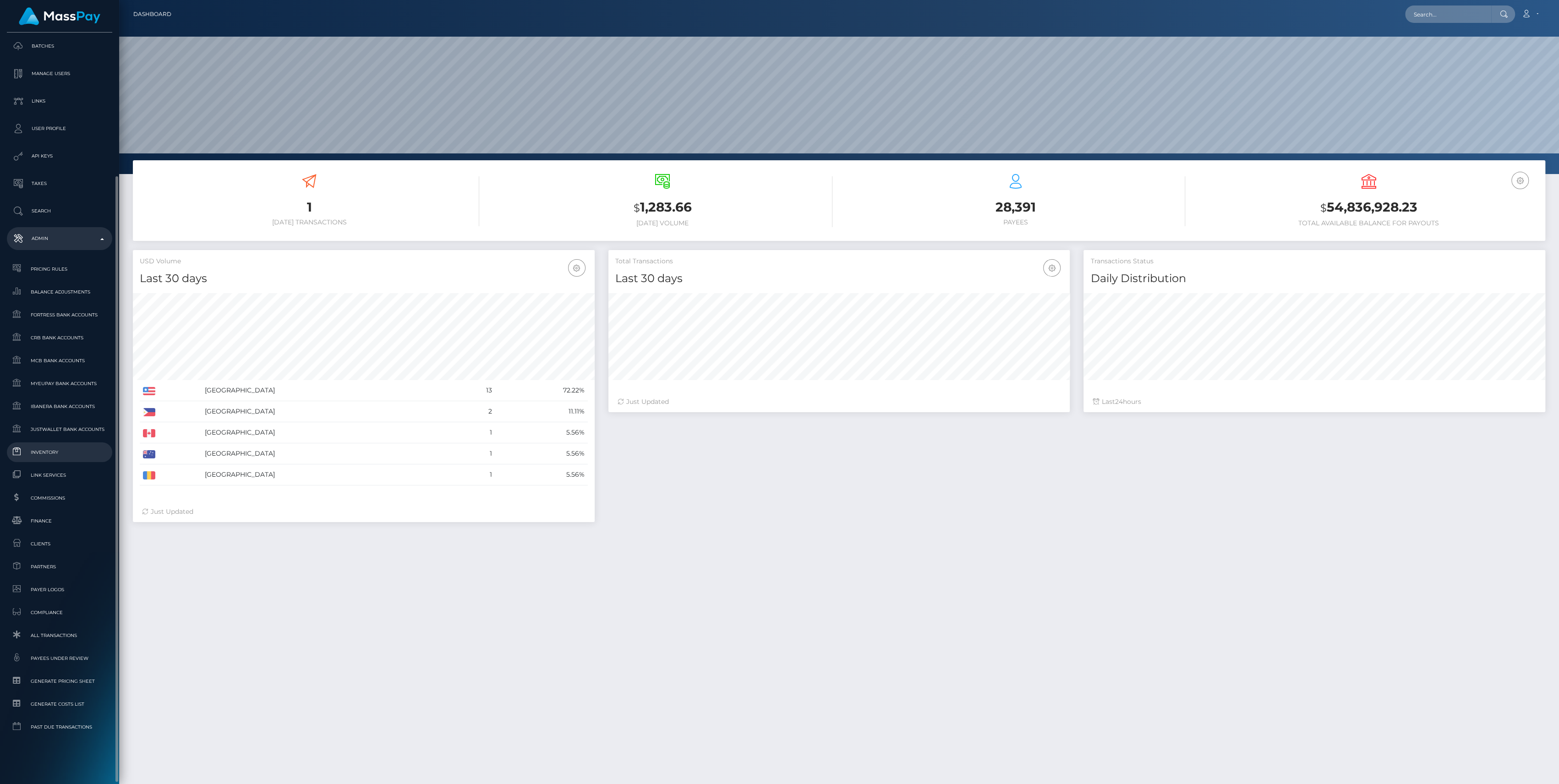
click at [40, 447] on span "Inventory" at bounding box center [60, 452] width 98 height 11
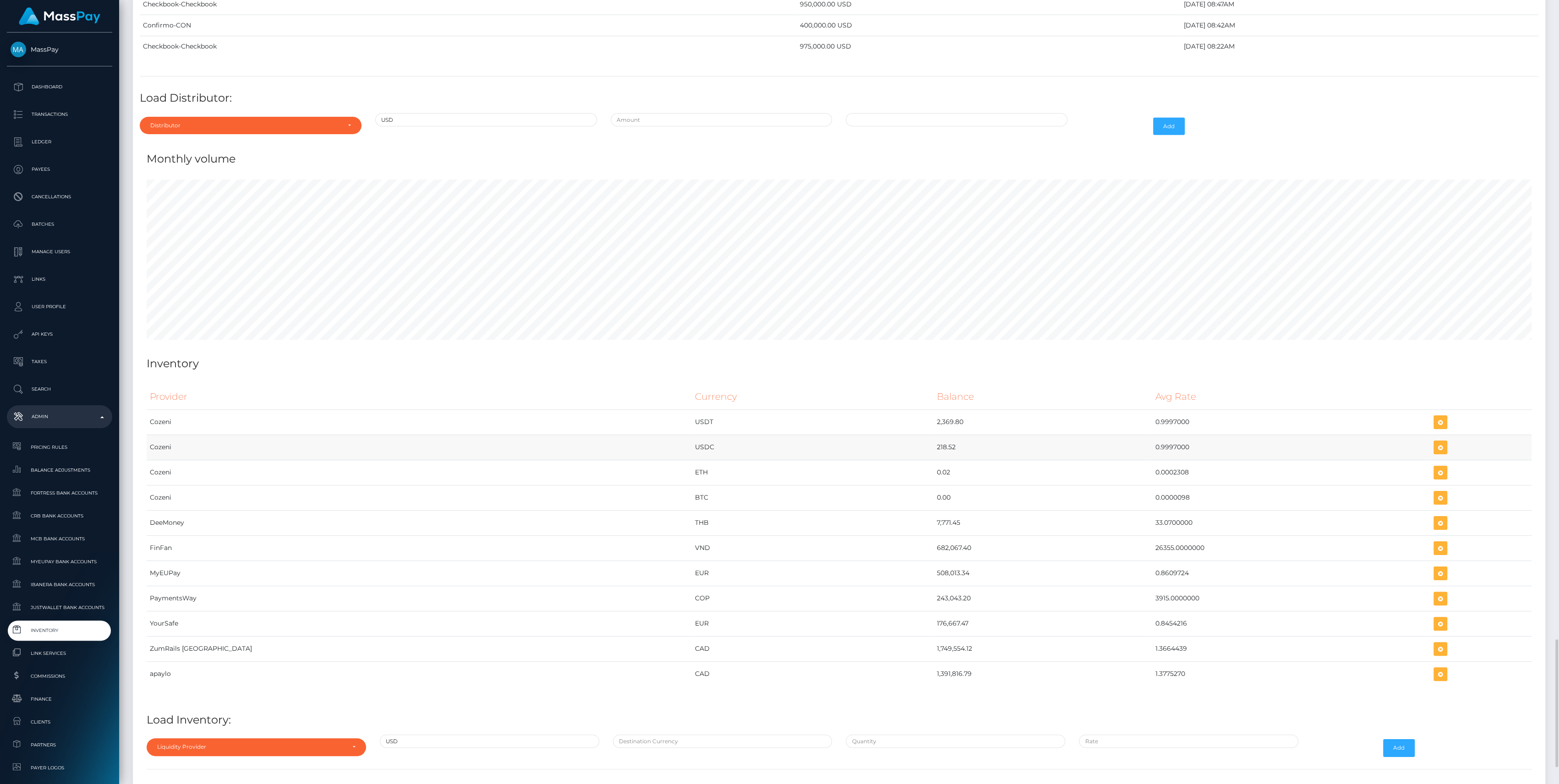
scroll to position [3847, 0]
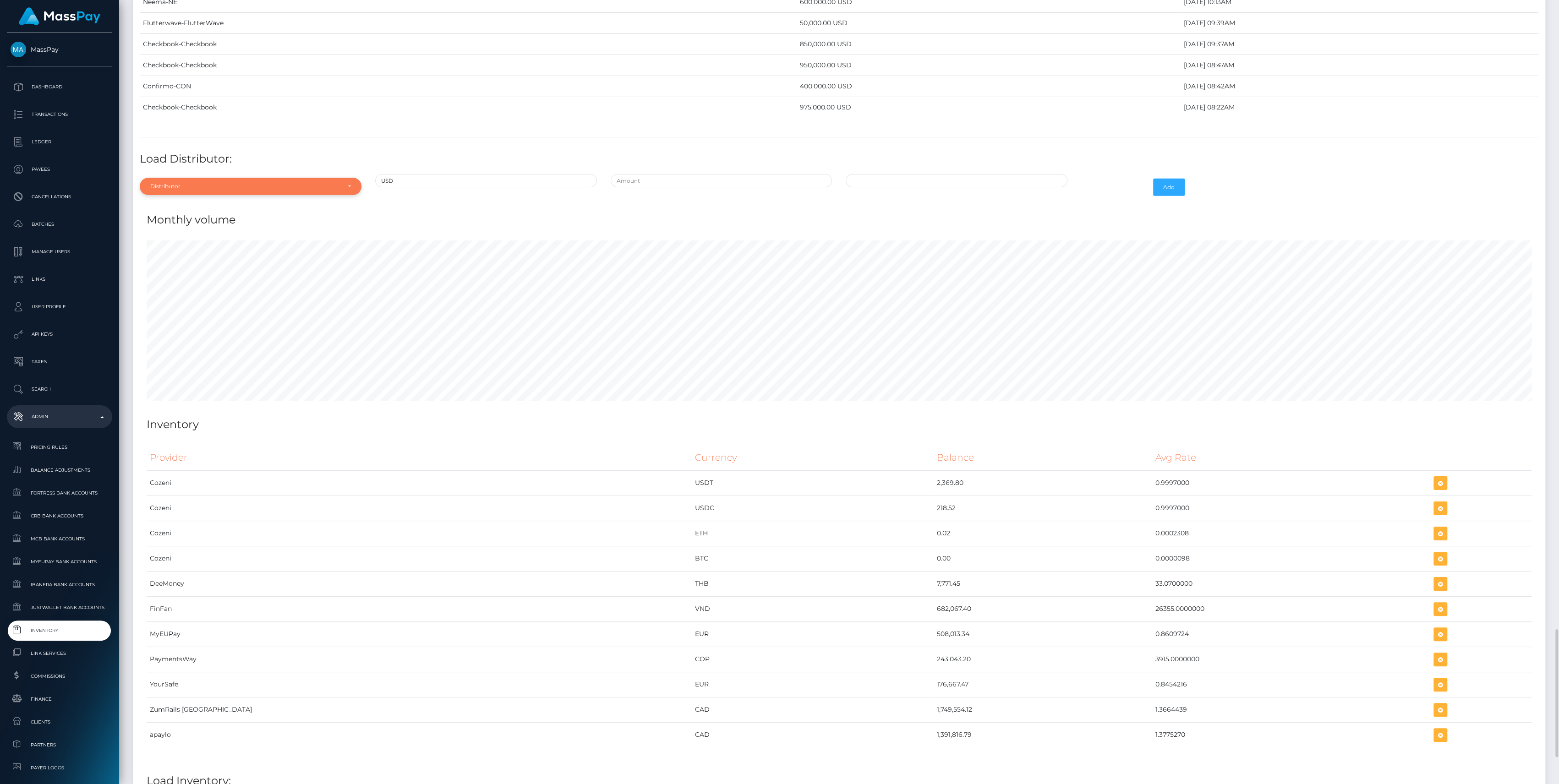
click at [219, 183] on div "Distributor" at bounding box center [245, 186] width 190 height 7
click at [211, 196] on div "Distributor Alpha Fortress Apaylo Aquanow AZA Beam Braid Checkbook Circle Confi…" at bounding box center [251, 268] width 222 height 143
click at [216, 183] on div "Distributor" at bounding box center [245, 186] width 190 height 7
click at [202, 202] on input "Search" at bounding box center [251, 208] width 214 height 13
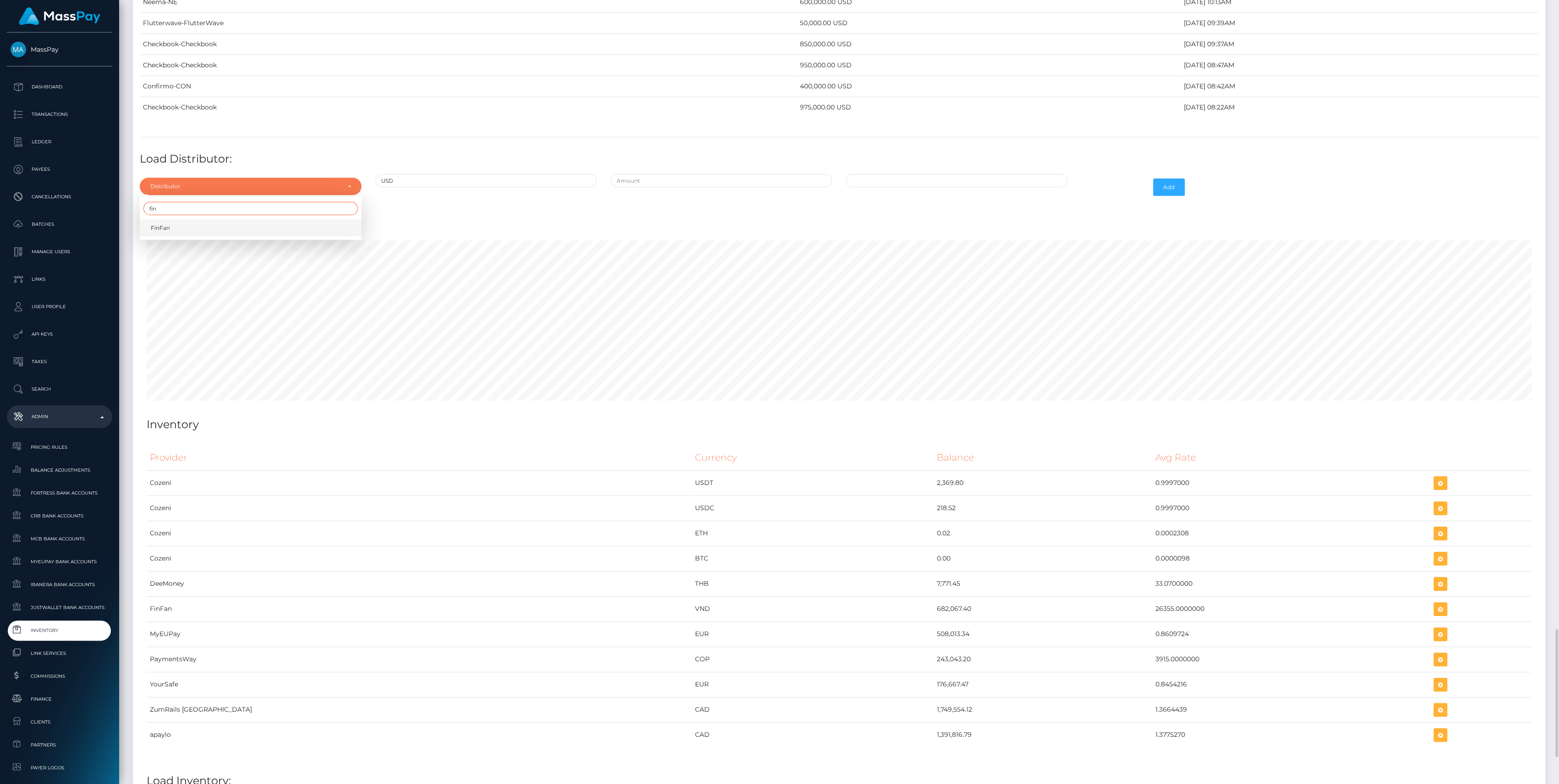
type input "fin"
click at [204, 219] on link "FinFan" at bounding box center [251, 228] width 222 height 17
select select "56"
click at [690, 176] on input "text" at bounding box center [721, 180] width 222 height 13
type input "$25,000.0000000"
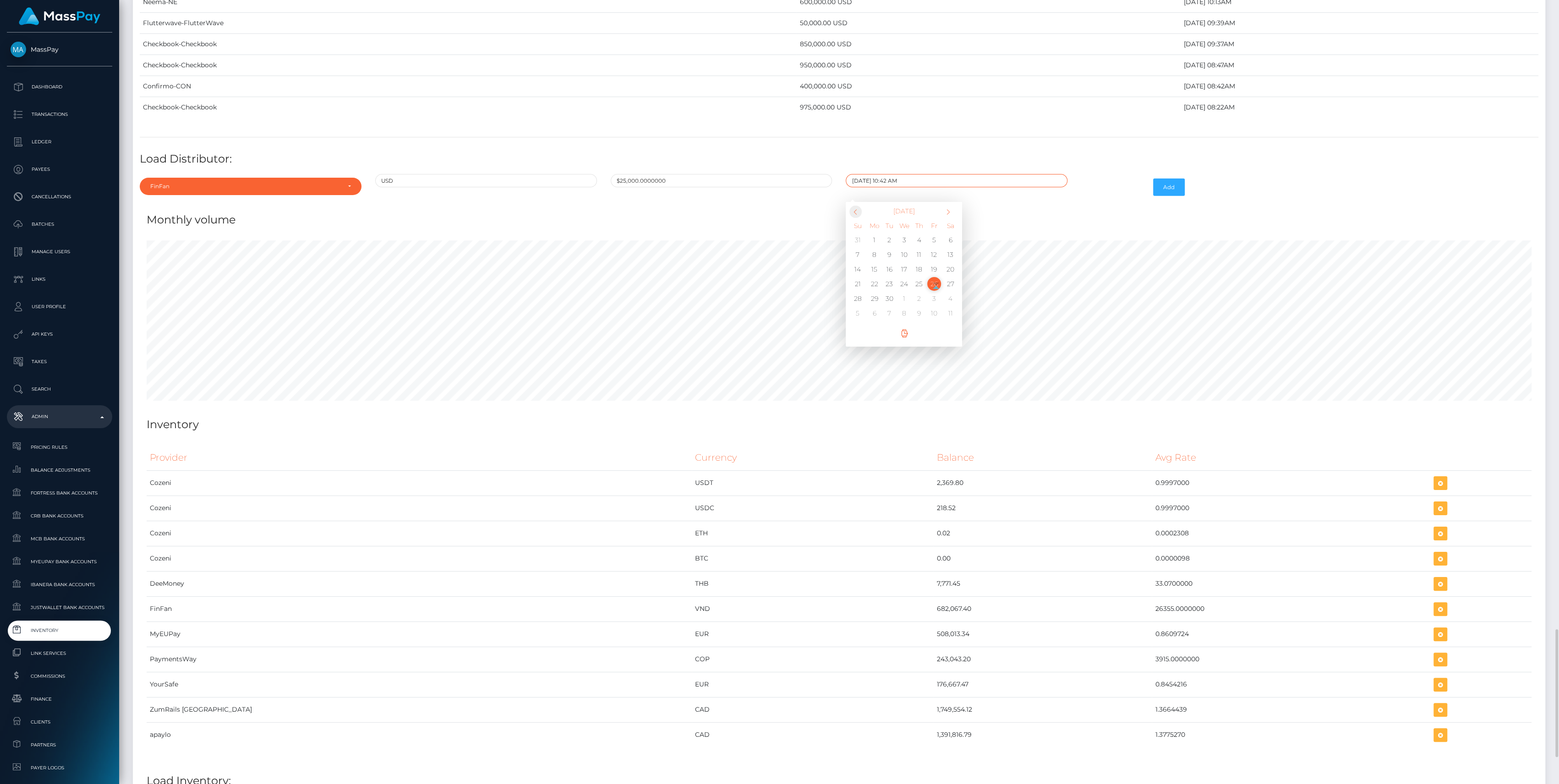
click at [858, 205] on span at bounding box center [856, 212] width 12 height 12
click at [936, 247] on td "8" at bounding box center [933, 254] width 15 height 15
type input "08/08/2025 10:42 AM"
click at [1167, 178] on button "Add" at bounding box center [1169, 187] width 32 height 17
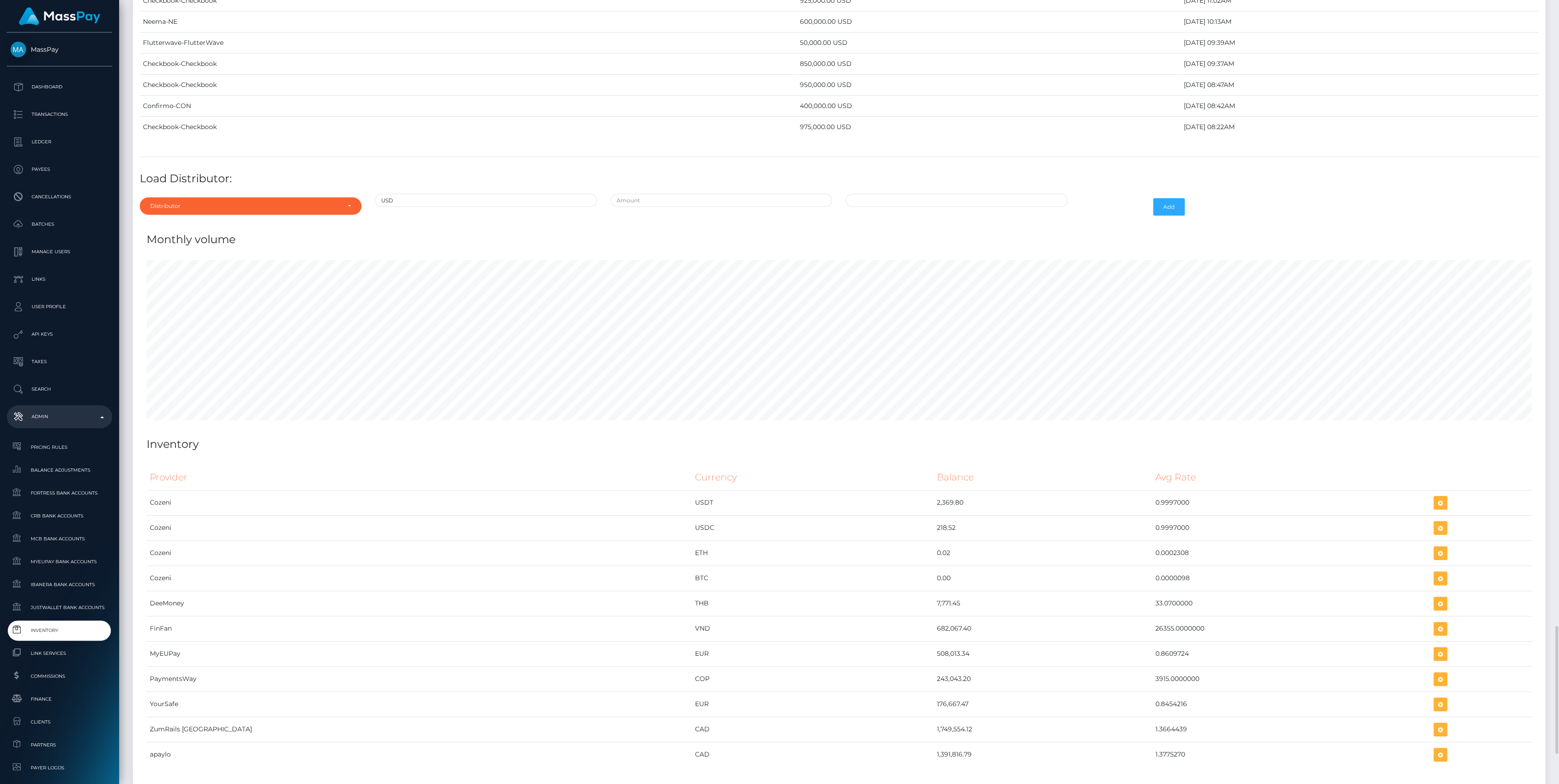
scroll to position [3705, 0]
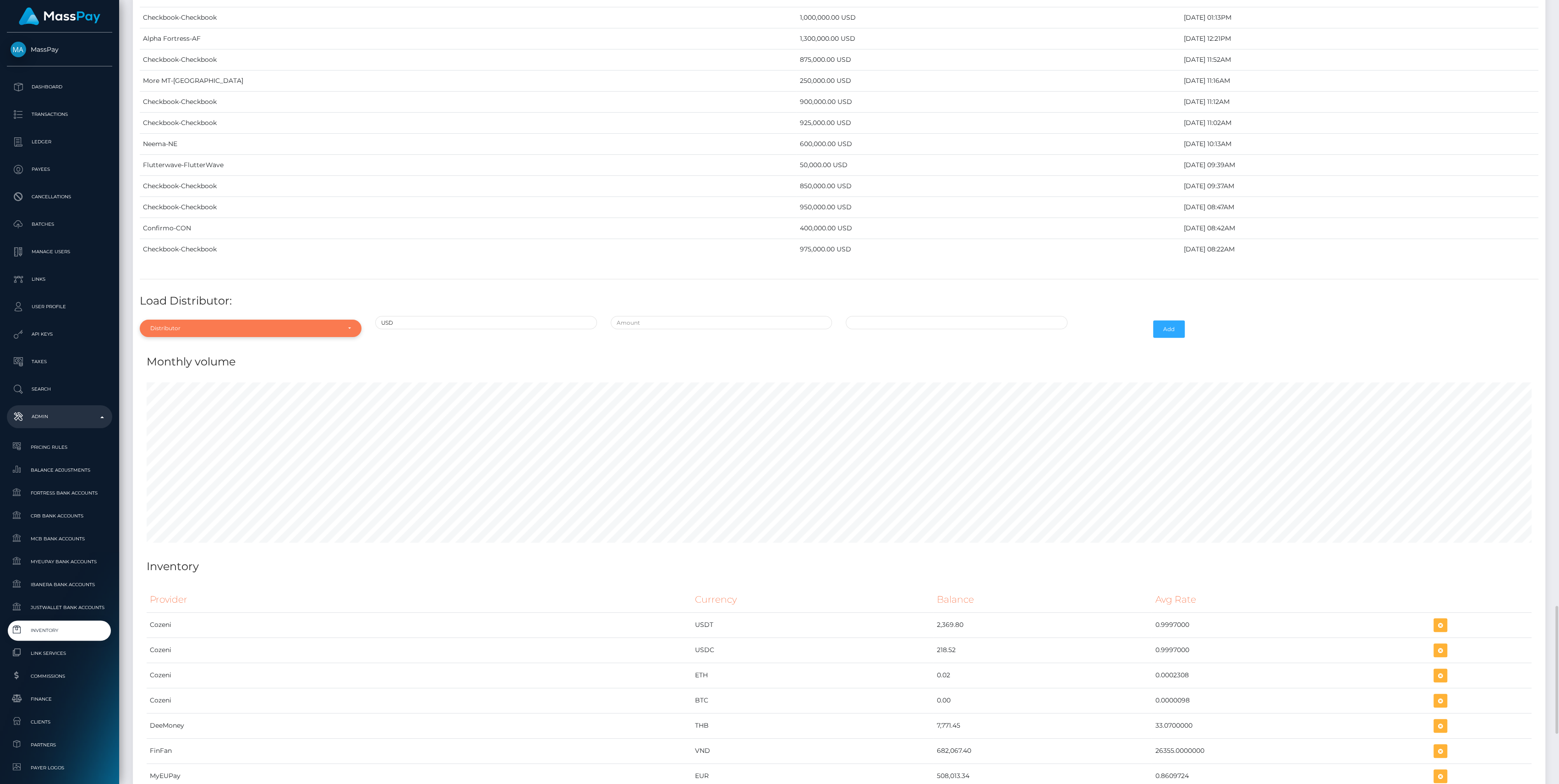
click at [187, 325] on div "Distributor" at bounding box center [245, 328] width 190 height 7
click at [184, 359] on div "Distributor Alpha Fortress Apaylo Aquanow AZA Beam Braid Checkbook Circle Confi…" at bounding box center [251, 418] width 222 height 119
click at [188, 325] on div "Distributor" at bounding box center [245, 328] width 190 height 7
click at [182, 344] on input "Search" at bounding box center [251, 351] width 214 height 13
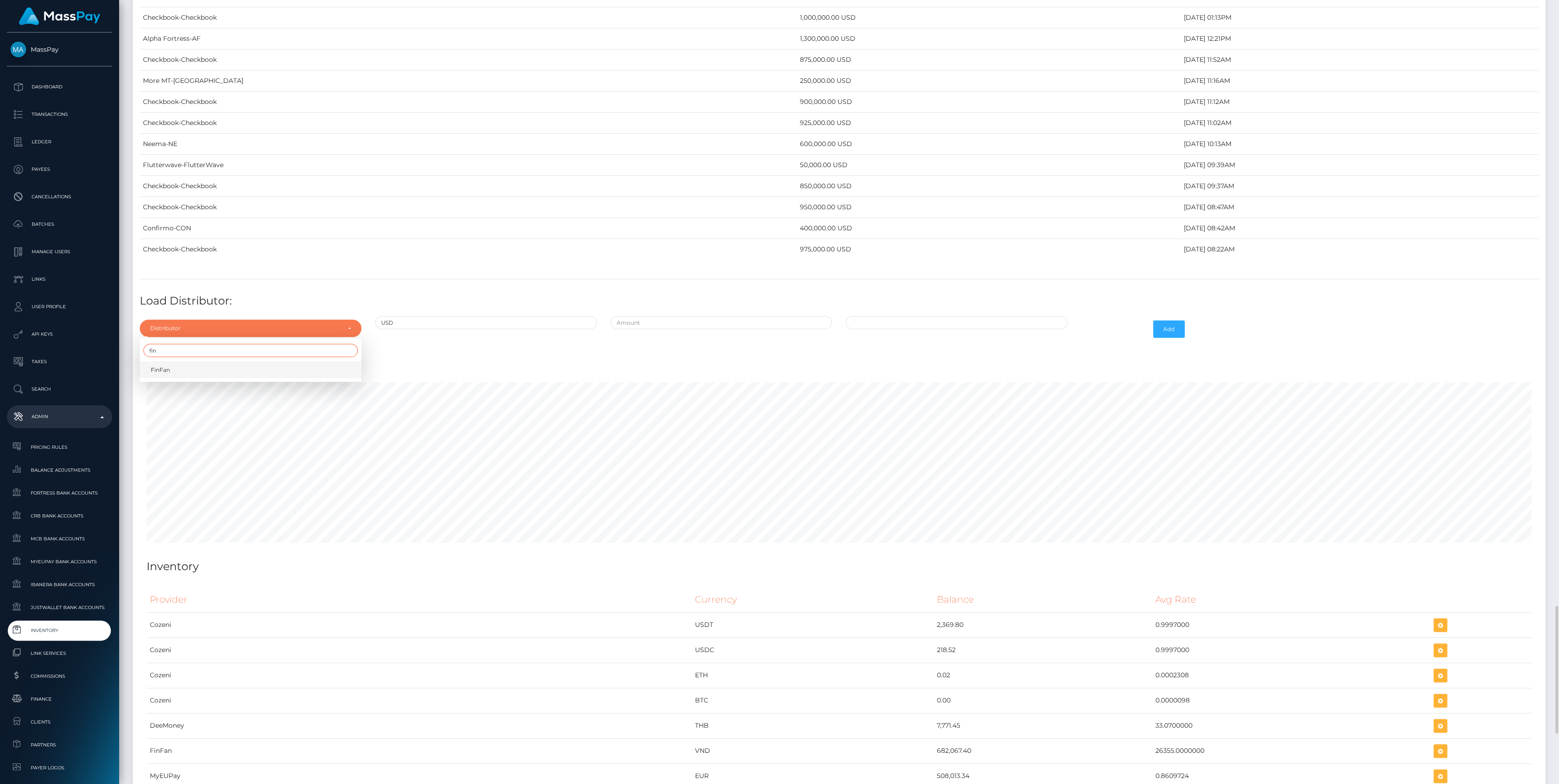
type input "fin"
click at [187, 361] on link "FinFan" at bounding box center [251, 370] width 222 height 17
select select "56"
click at [759, 316] on input "text" at bounding box center [721, 323] width 222 height 13
type input "$50,000.0000000"
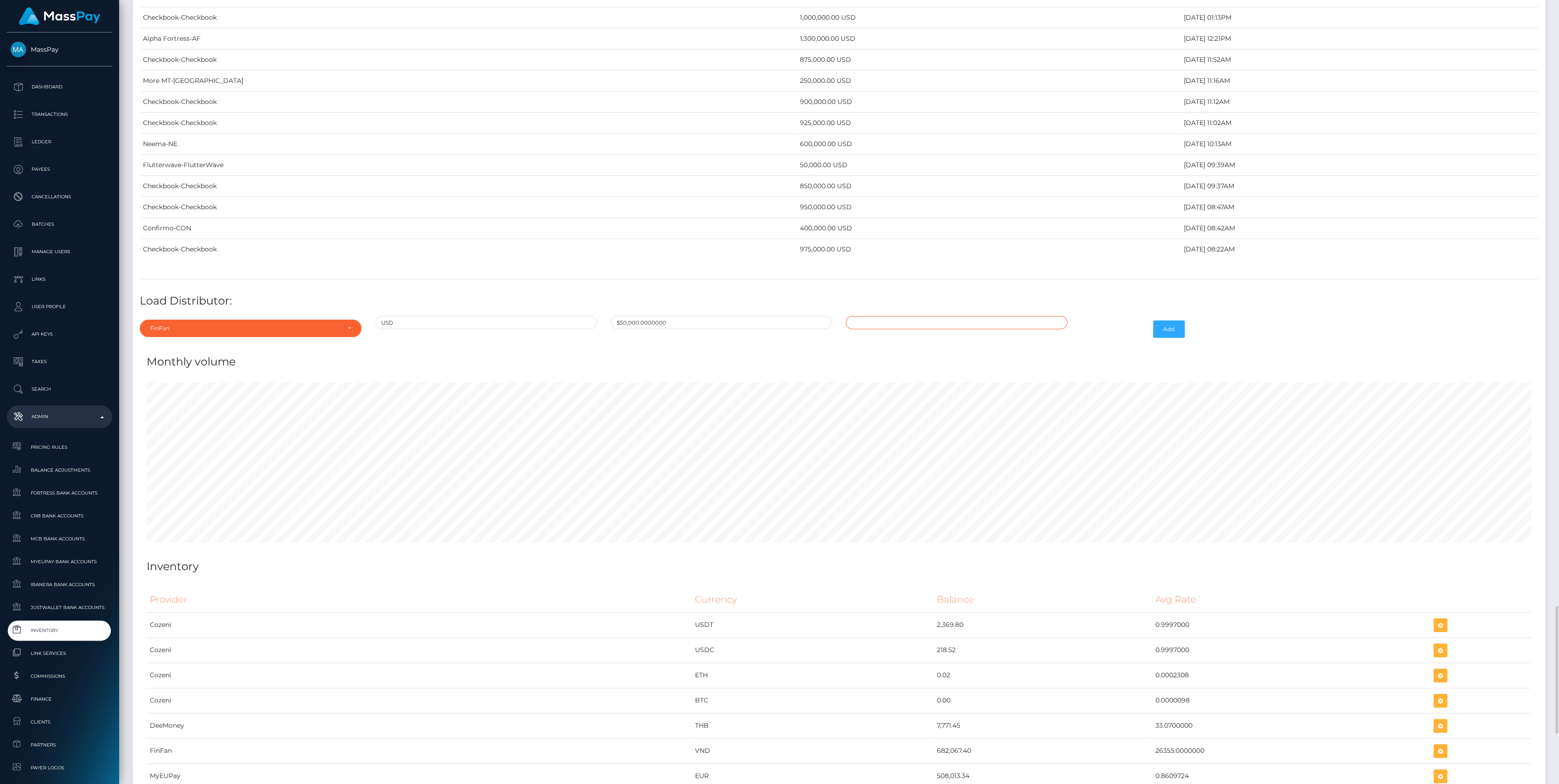
type input "09/26/2025 10:44 AM"
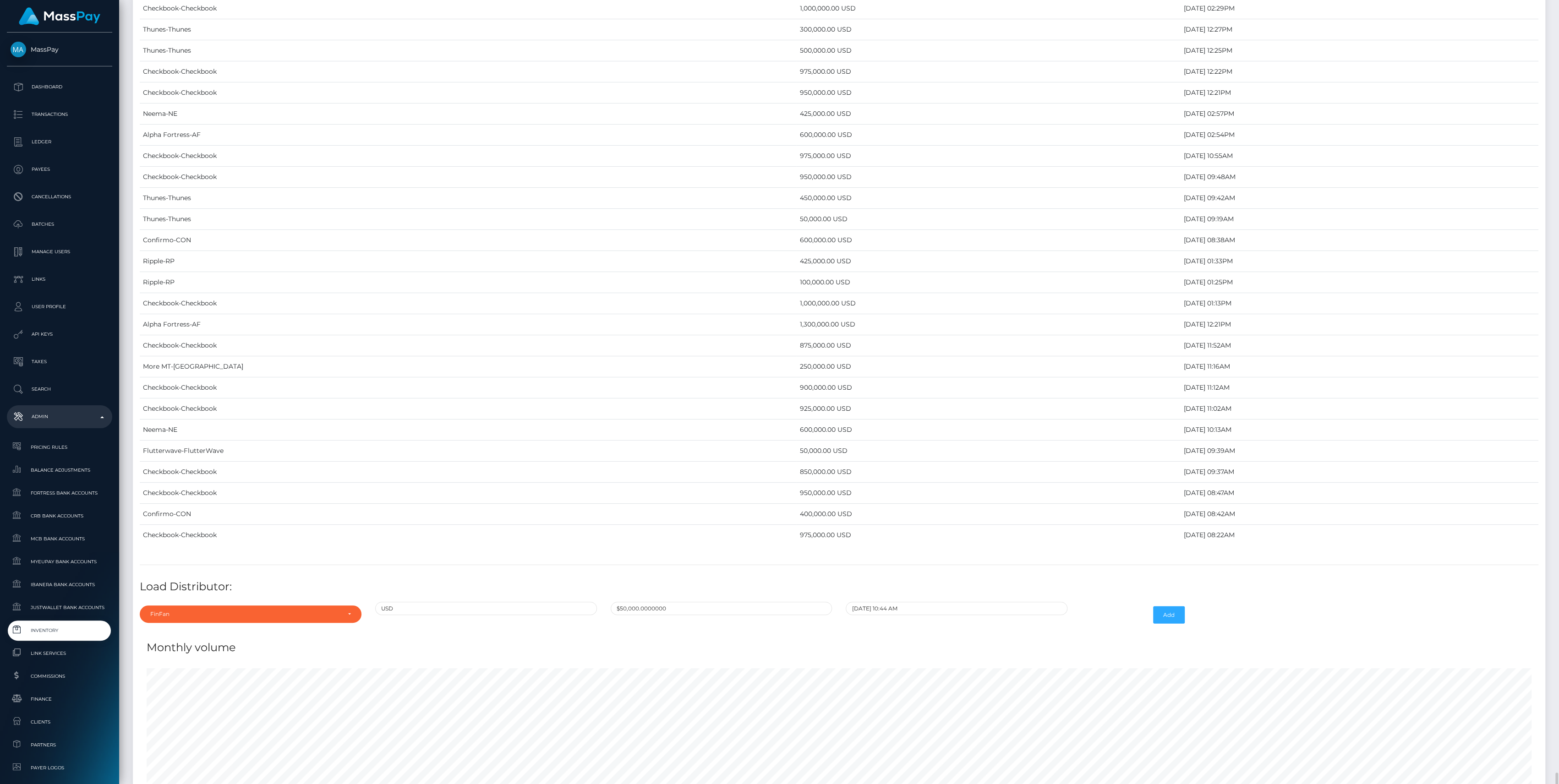
scroll to position [3603, 0]
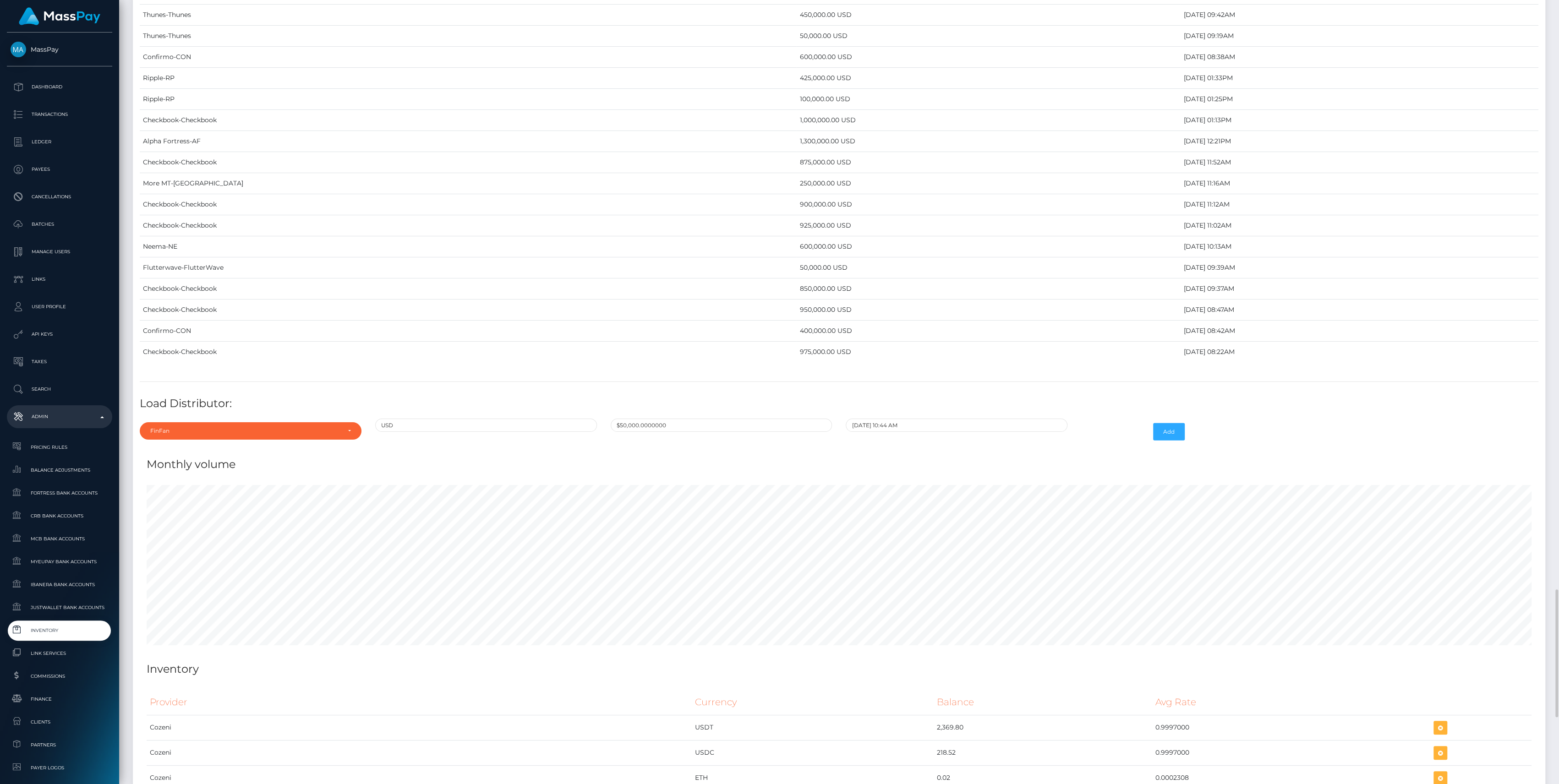
click at [270, 433] on div "Distributor Alpha Fortress Apaylo Aquanow AZA Beam Braid Checkbook Circle Confi…" at bounding box center [251, 432] width 236 height 26
click at [270, 427] on div "FinFan" at bounding box center [245, 430] width 190 height 7
click at [171, 447] on input "Search" at bounding box center [251, 453] width 214 height 13
type input ","
type input "my"
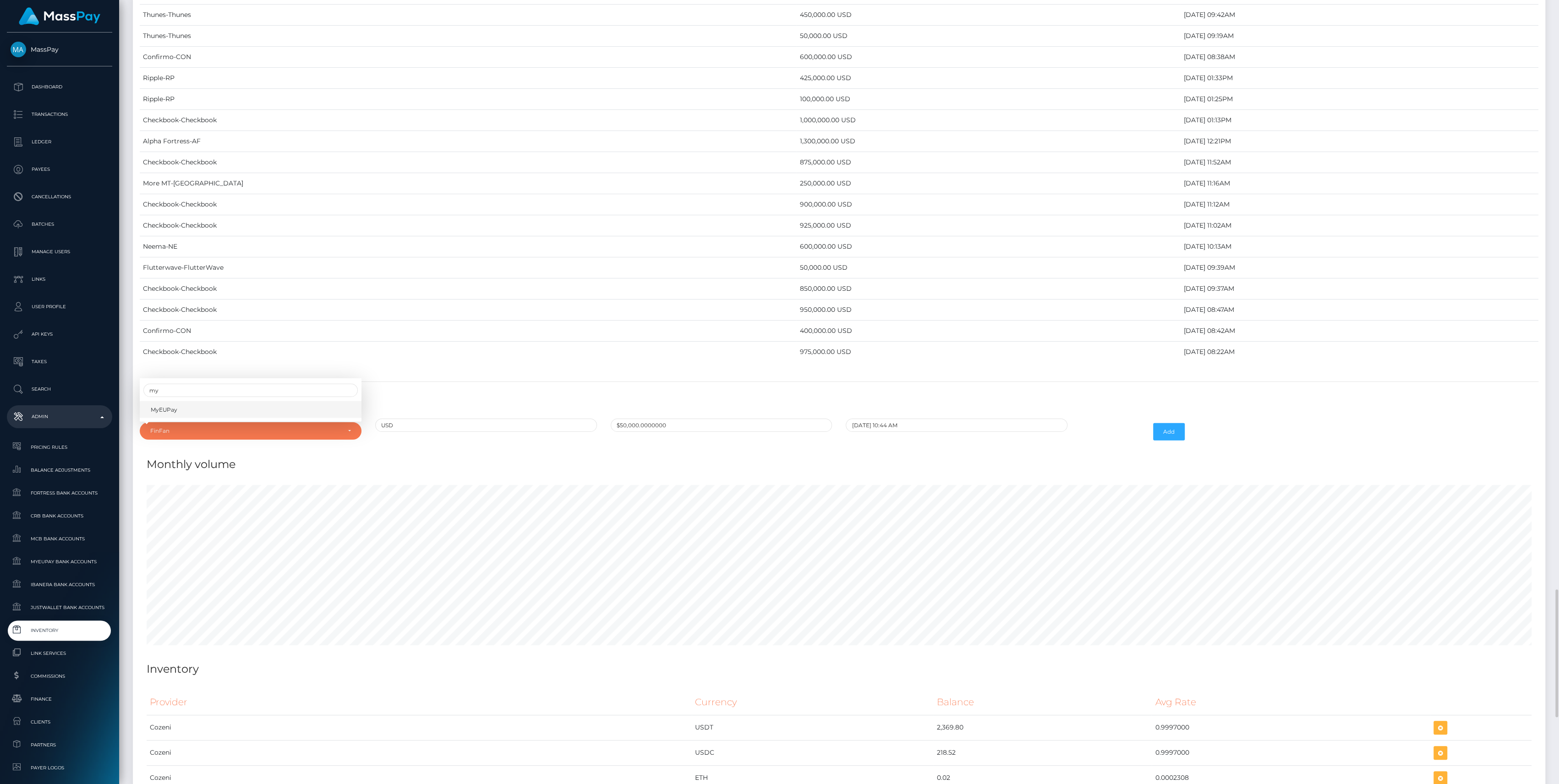
click at [181, 401] on link "MyEUPay" at bounding box center [251, 409] width 222 height 17
select select "36"
click at [430, 419] on input "USD" at bounding box center [486, 425] width 222 height 13
click at [643, 420] on input "$50,000.0000000" at bounding box center [721, 425] width 222 height 13
